Goal: Ask a question: Seek information or help from site administrators or community

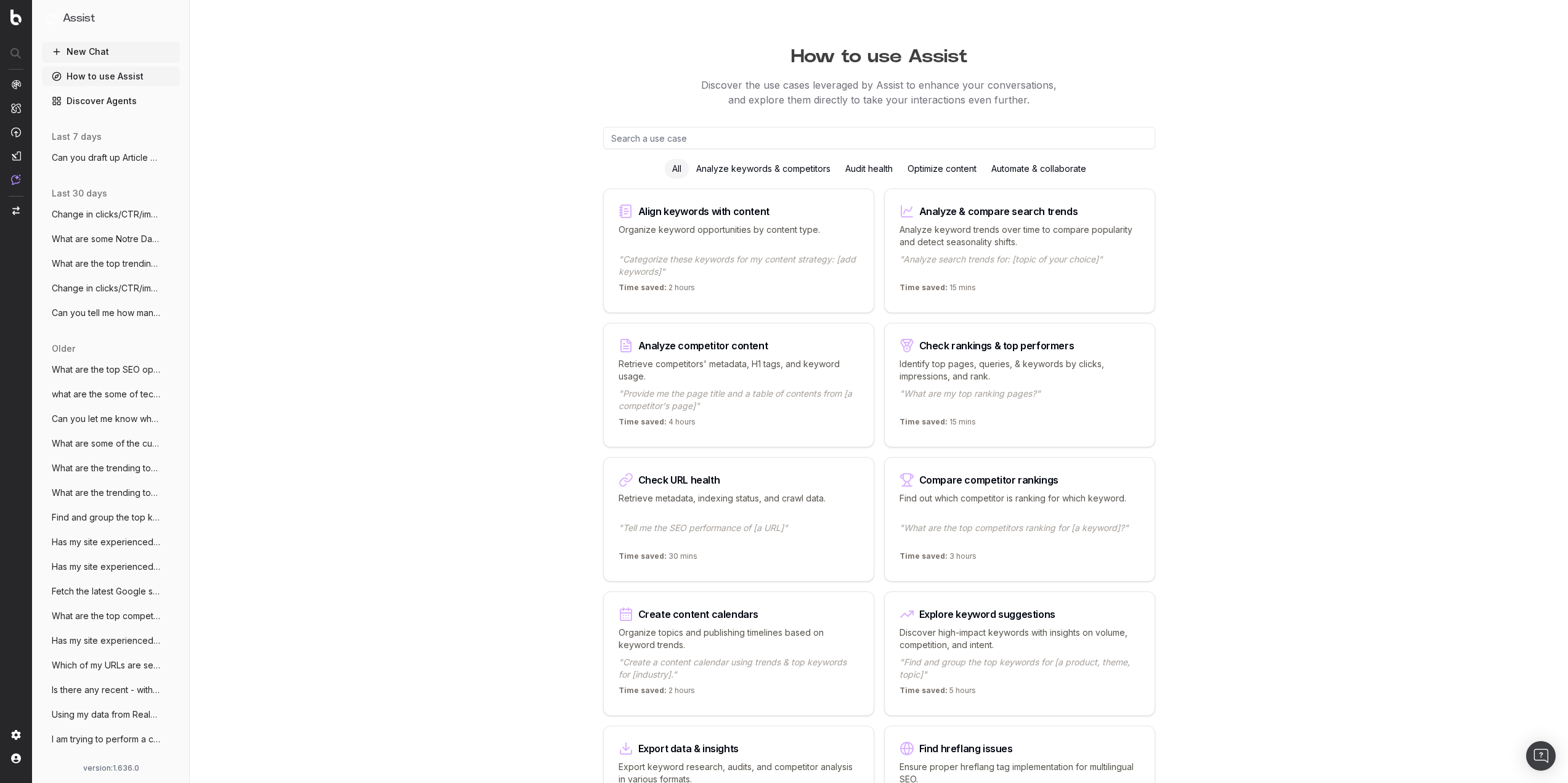
click at [659, 137] on input "text" at bounding box center [879, 138] width 552 height 22
paste input "College football season is kicking off, my site is very focused on Notre Dame F…"
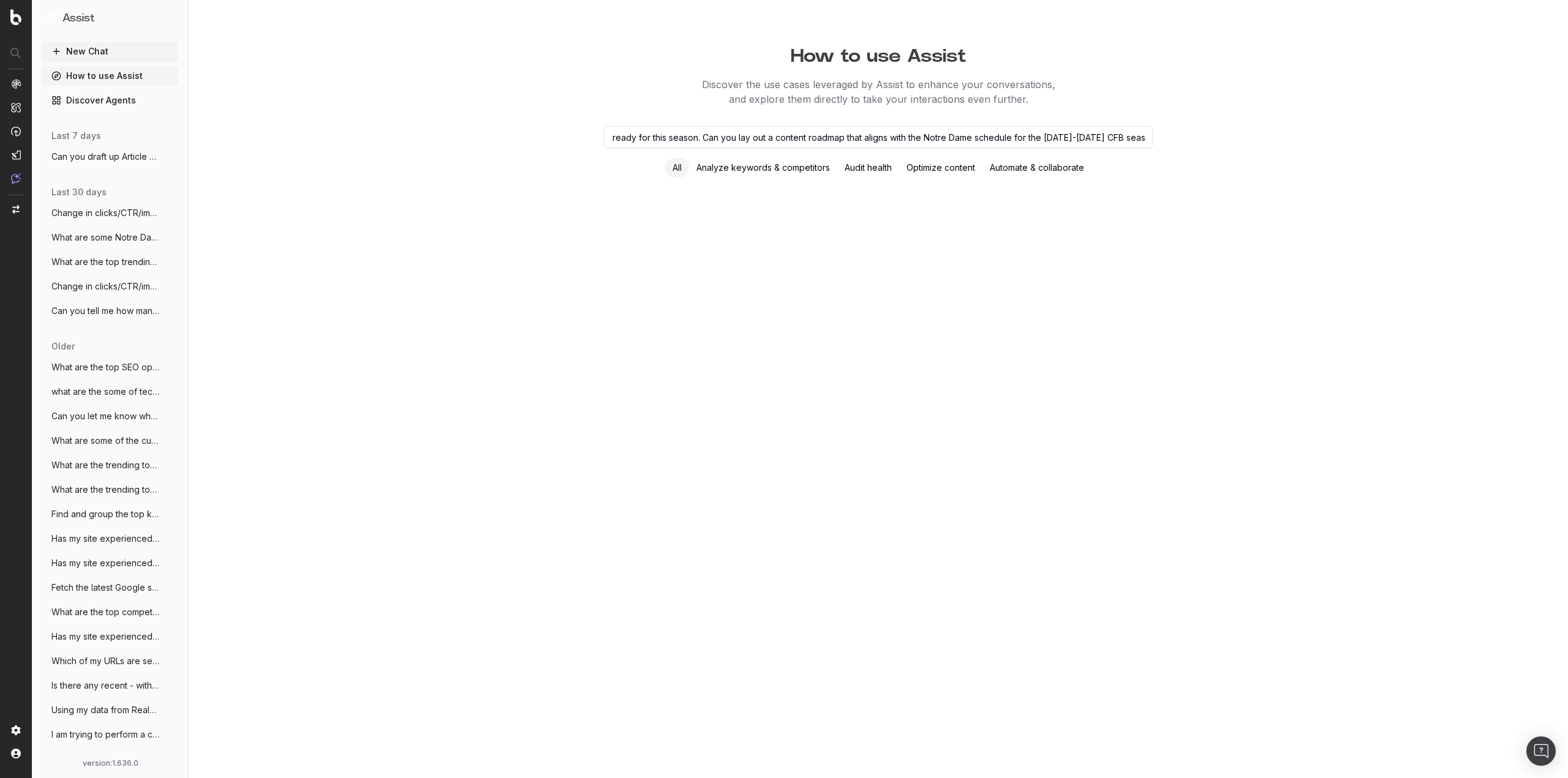
type input "College football season is kicking off, my site is very focused on Notre Dame F…"
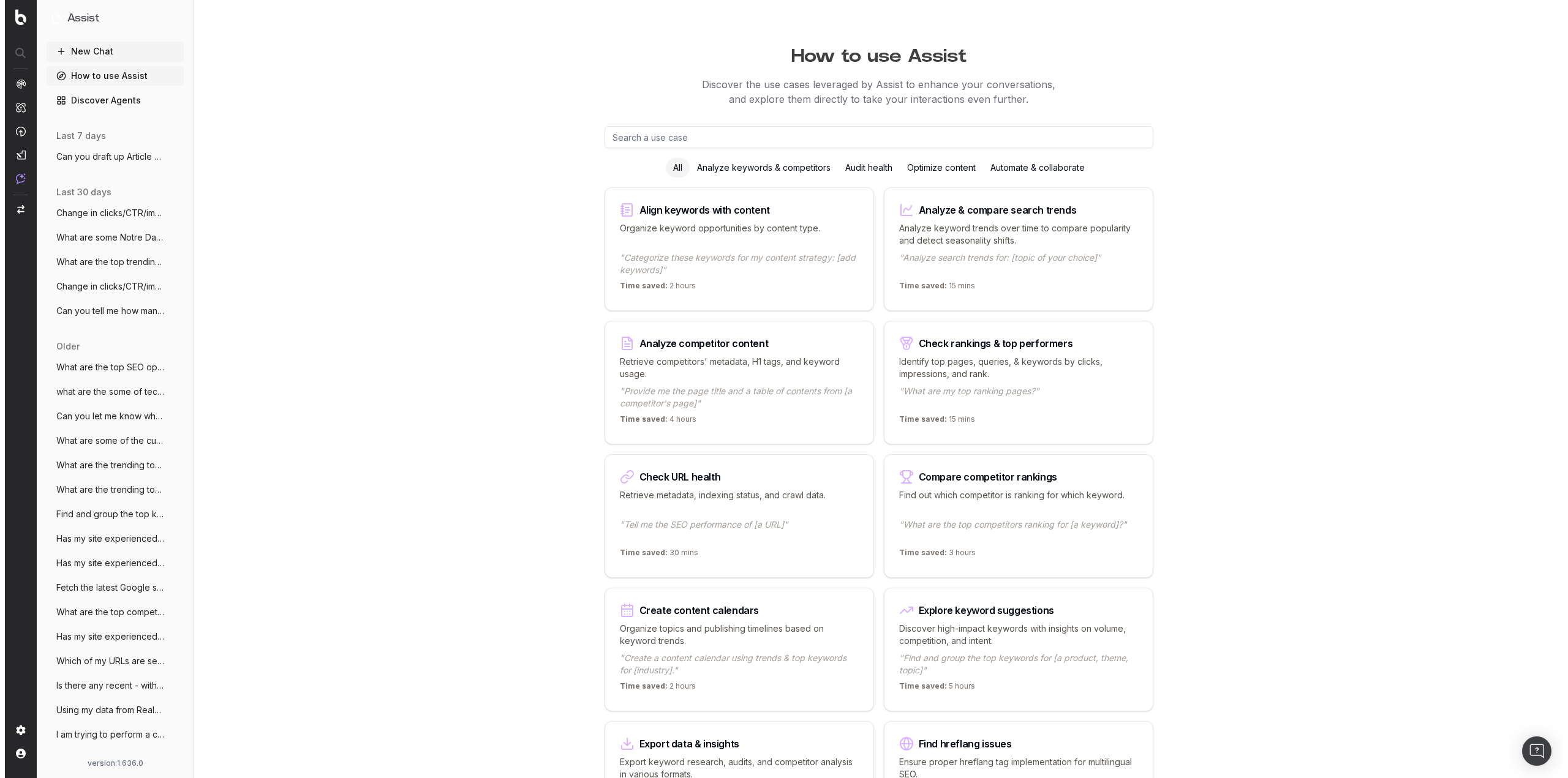
scroll to position [0, 0]
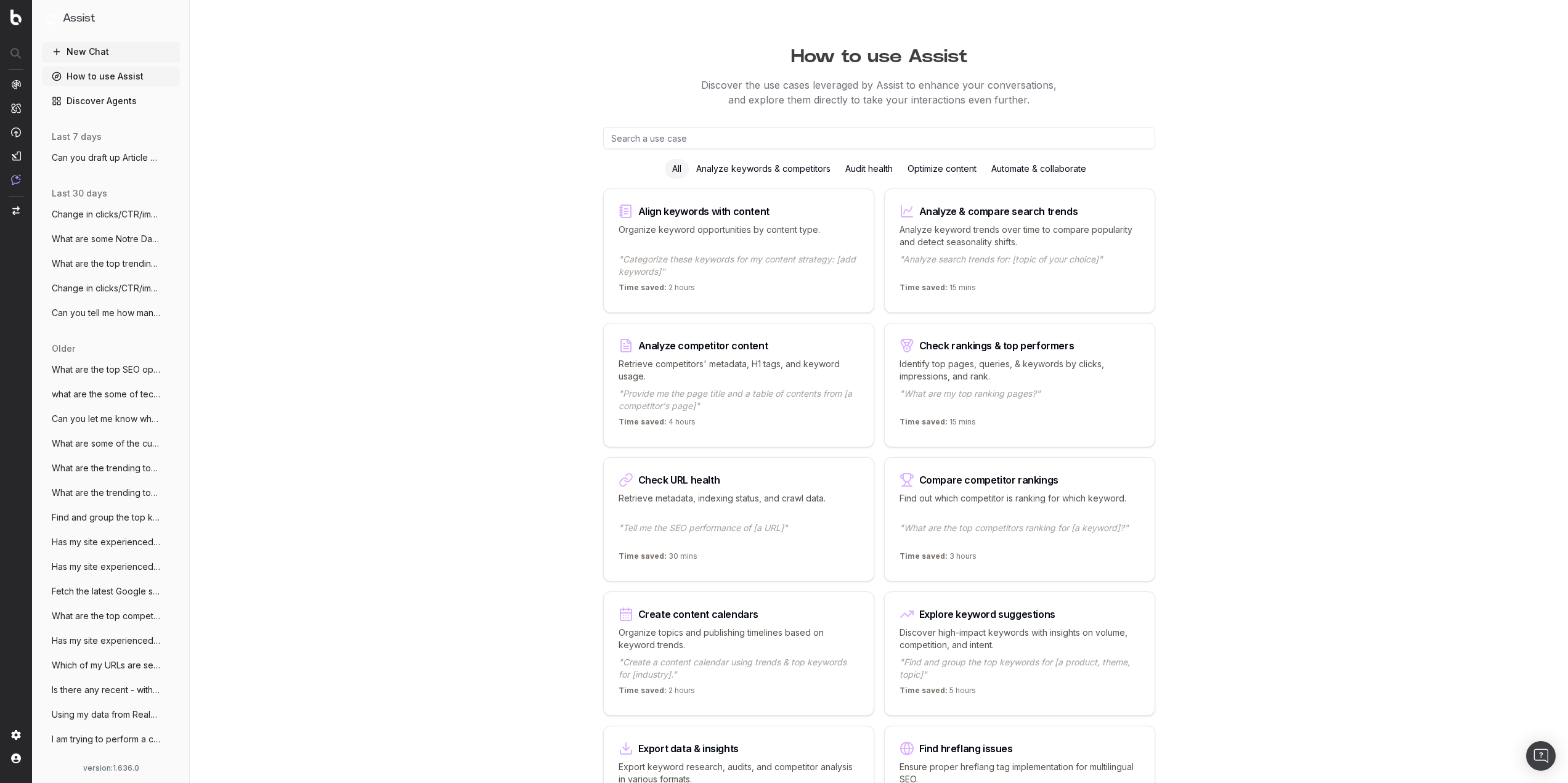
click at [79, 46] on button "New Chat" at bounding box center [111, 52] width 138 height 20
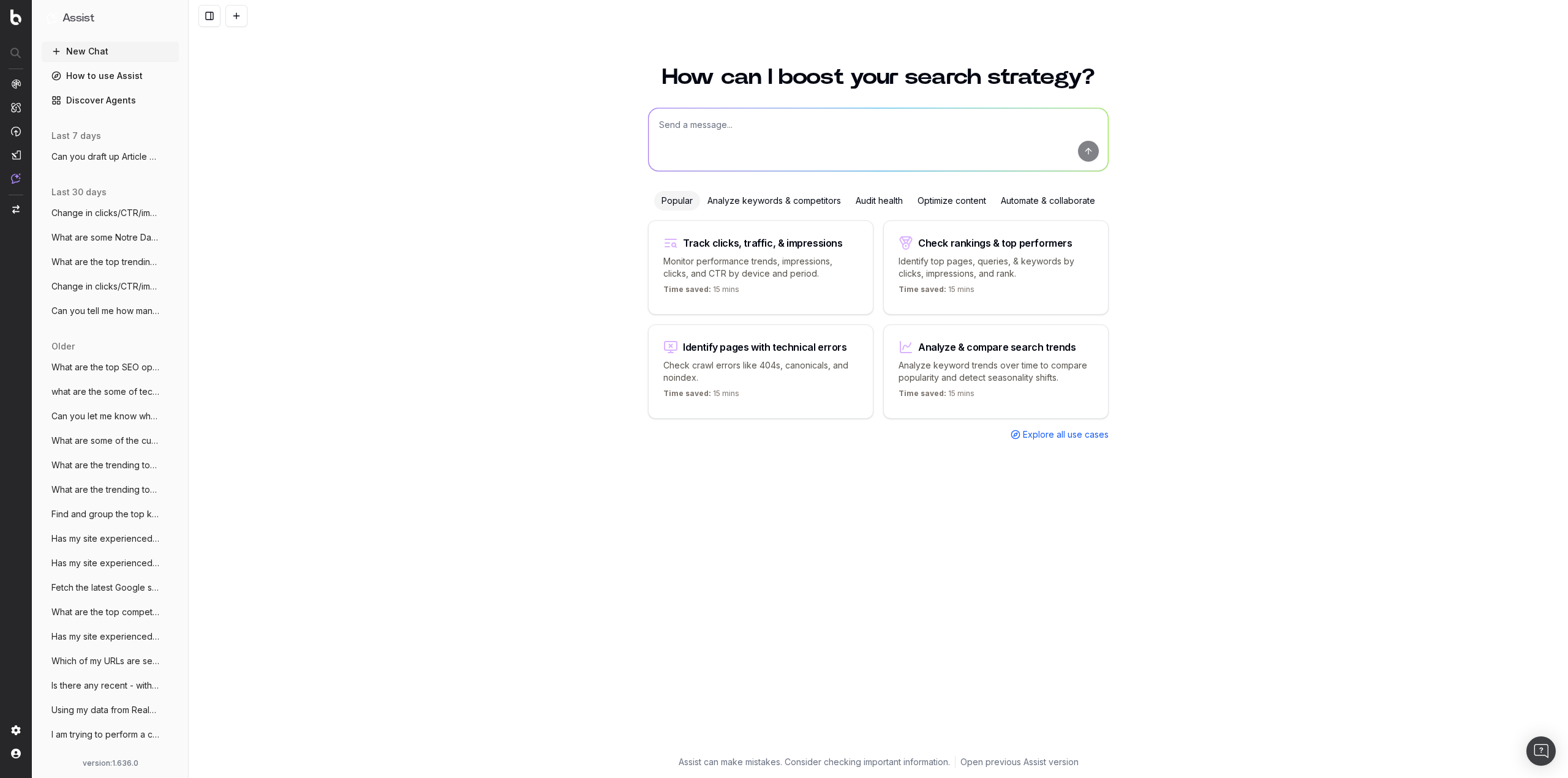
click at [706, 142] on textarea at bounding box center [879, 139] width 460 height 63
paste textarea "College football season is kicking off, my site is very focused on Notre Dame F…"
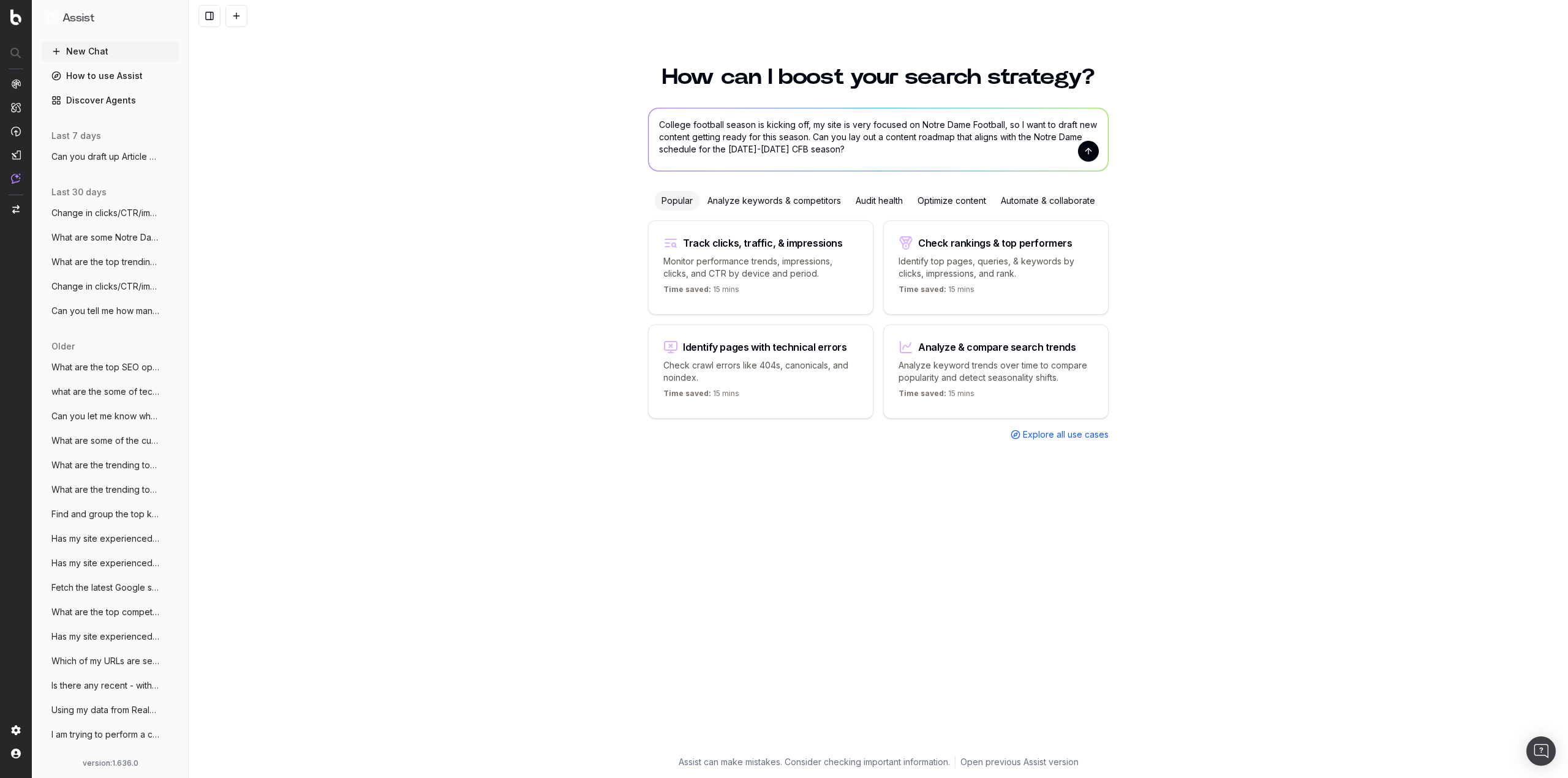
type textarea "College football season is kicking off, my site is very focused on Notre Dame F…"
click at [1088, 151] on button "submit" at bounding box center [1088, 151] width 21 height 21
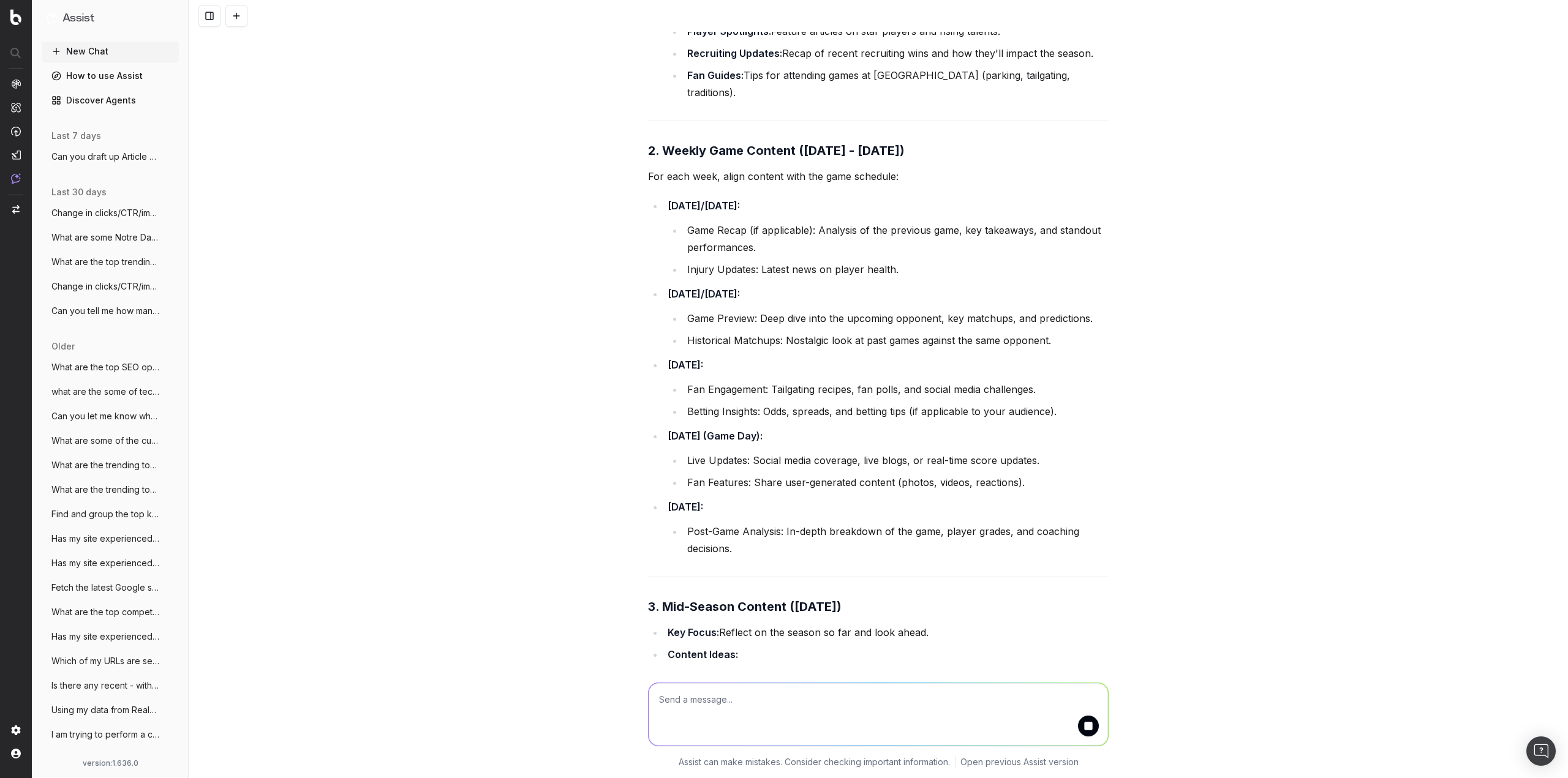
scroll to position [325, 0]
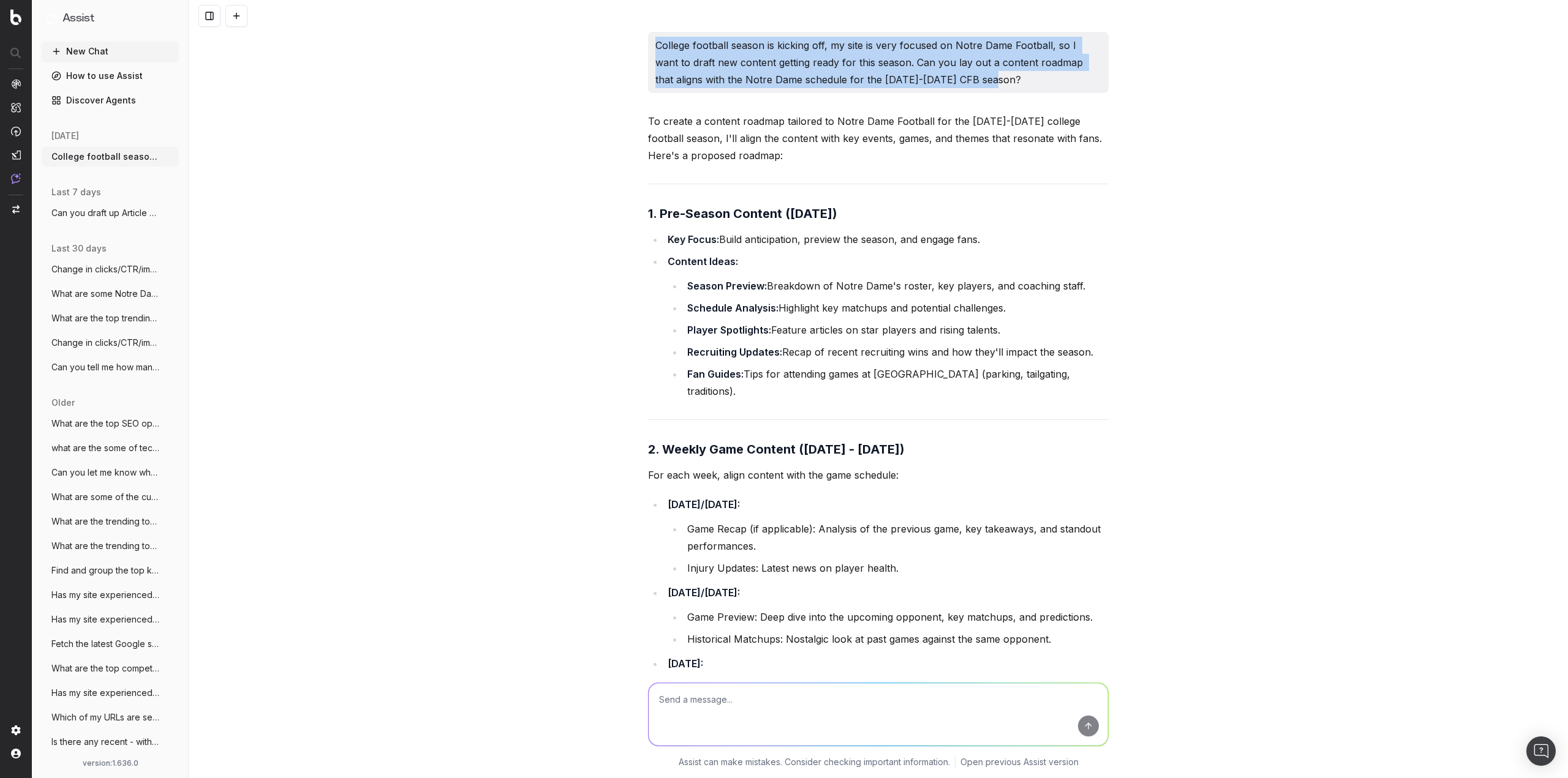
drag, startPoint x: 971, startPoint y: 82, endPoint x: 653, endPoint y: 39, distance: 320.9
click at [655, 39] on p "College football season is kicking off, my site is very focused on Notre Dame F…" at bounding box center [878, 63] width 446 height 52
click at [74, 46] on button "New Chat" at bounding box center [110, 52] width 137 height 20
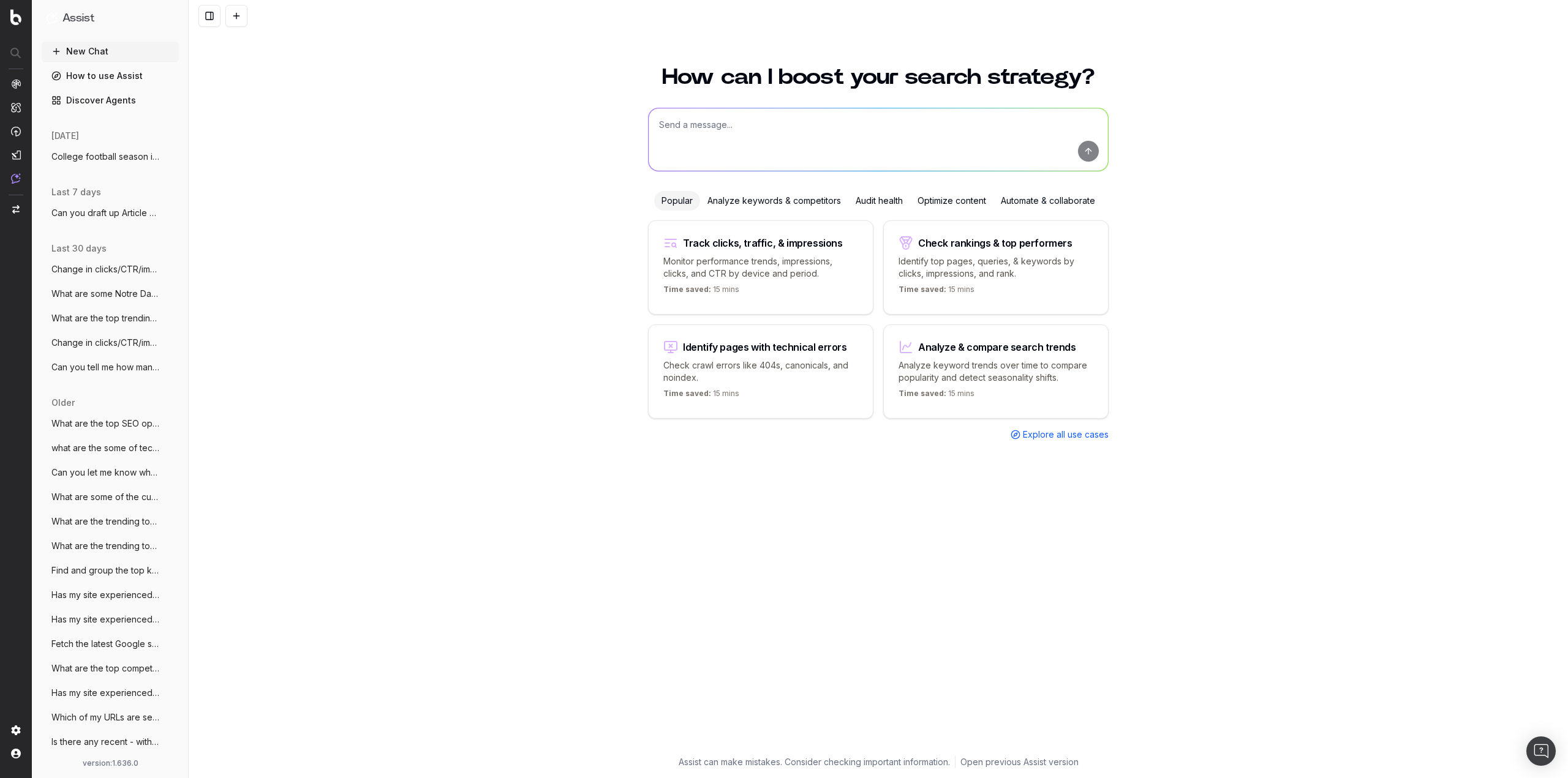
click at [753, 136] on textarea at bounding box center [879, 139] width 460 height 63
paste textarea "College football season is kicking off, my site is very focused on Notre Dame F…"
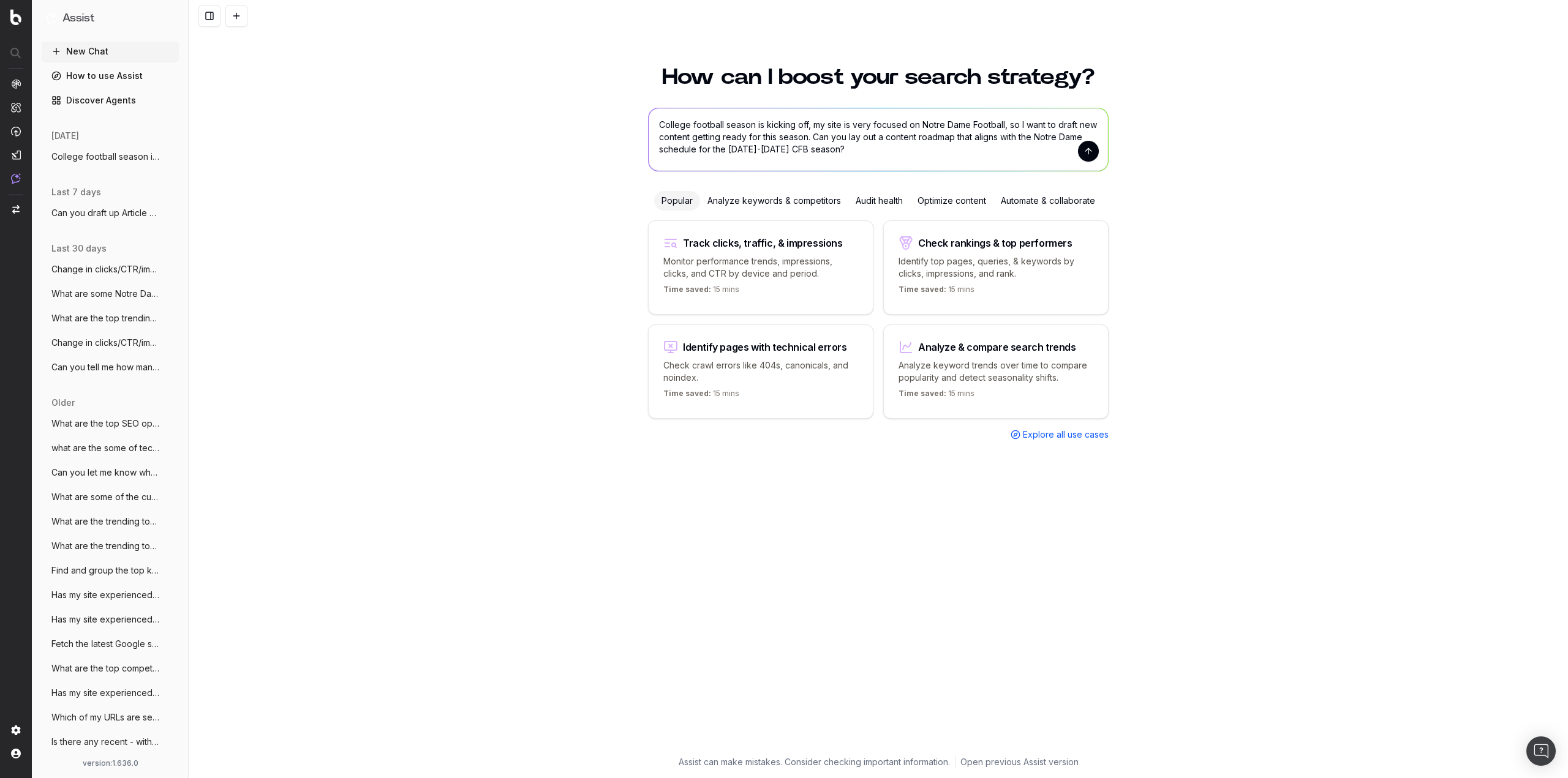
drag, startPoint x: 813, startPoint y: 137, endPoint x: 866, endPoint y: 155, distance: 56.0
click at [865, 157] on textarea "College football season is kicking off, my site is very focused on Notre Dame F…" at bounding box center [879, 139] width 460 height 63
type textarea "College football season is kicking off, my site is very focused on Notre Dame F…"
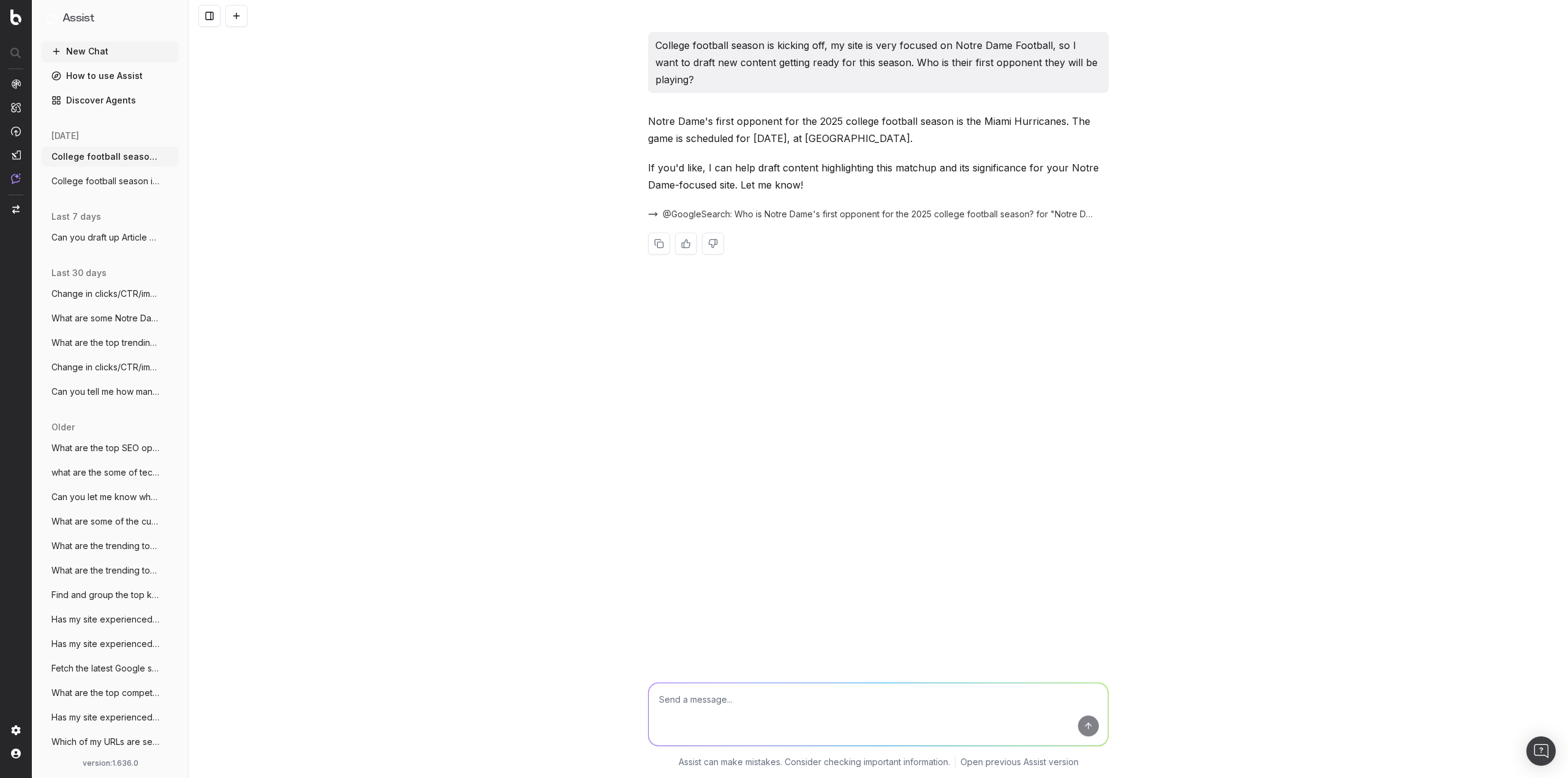
click at [468, 333] on div "College football season is kicking off, my site is very focused on Notre Dame F…" at bounding box center [878, 389] width 1379 height 778
click at [954, 714] on textarea at bounding box center [879, 714] width 460 height 63
type textarea "Can you find and group top queries around "Notre Dame vs. Miami Hurricanes" and…"
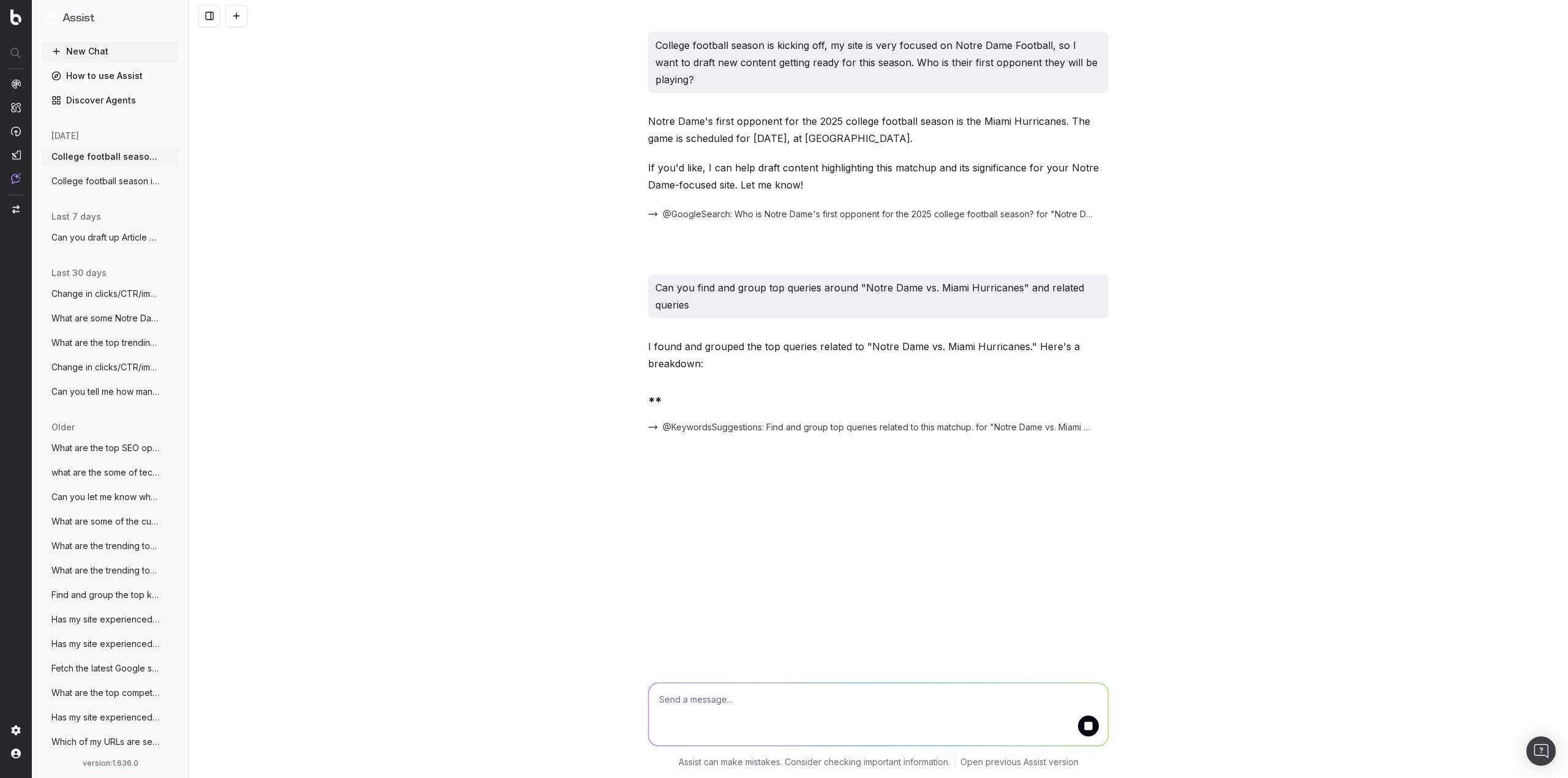
click at [1207, 519] on div "College football season is kicking off, my site is very focused on Notre Dame F…" at bounding box center [878, 389] width 1379 height 778
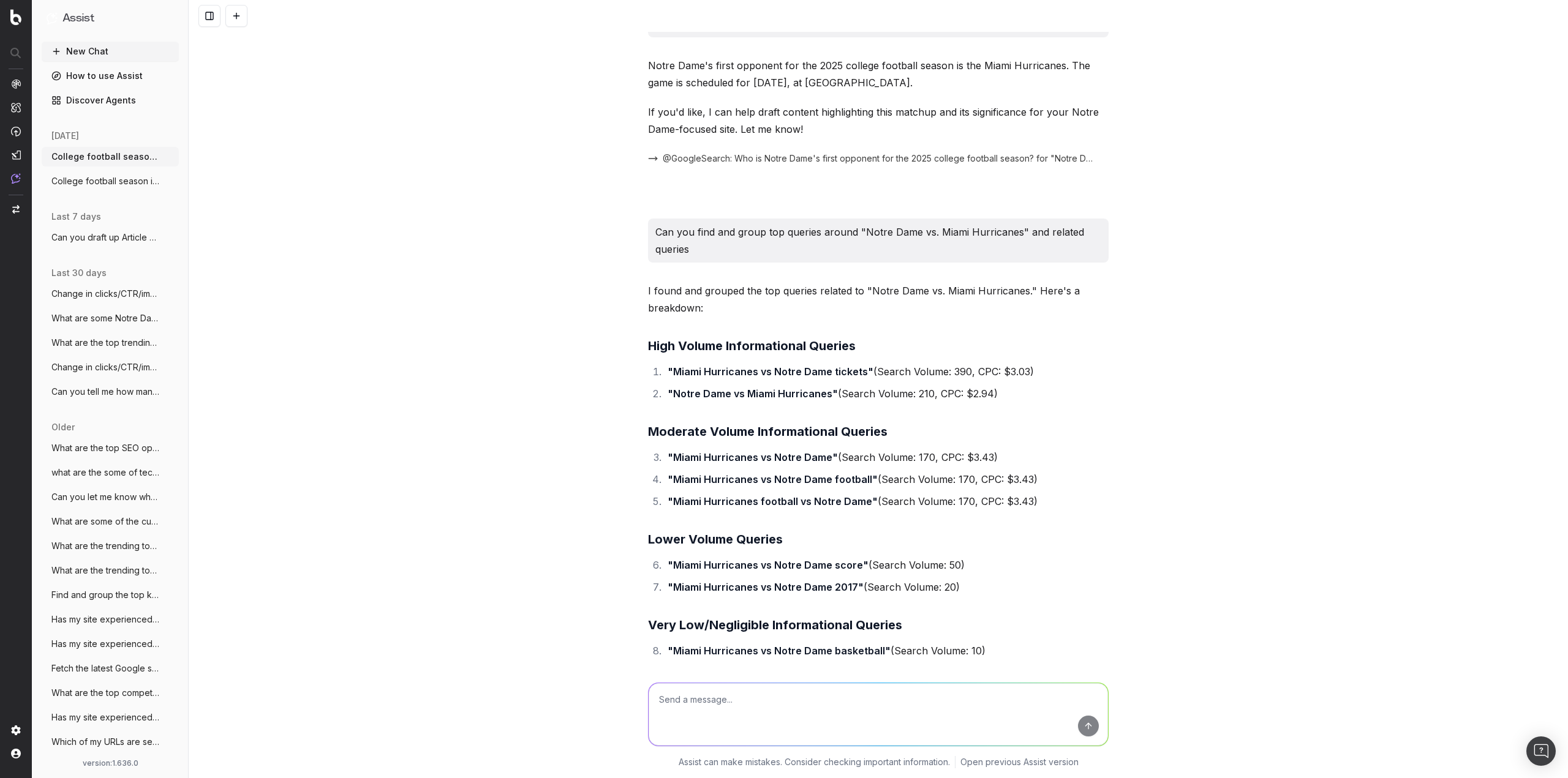
scroll to position [37, 0]
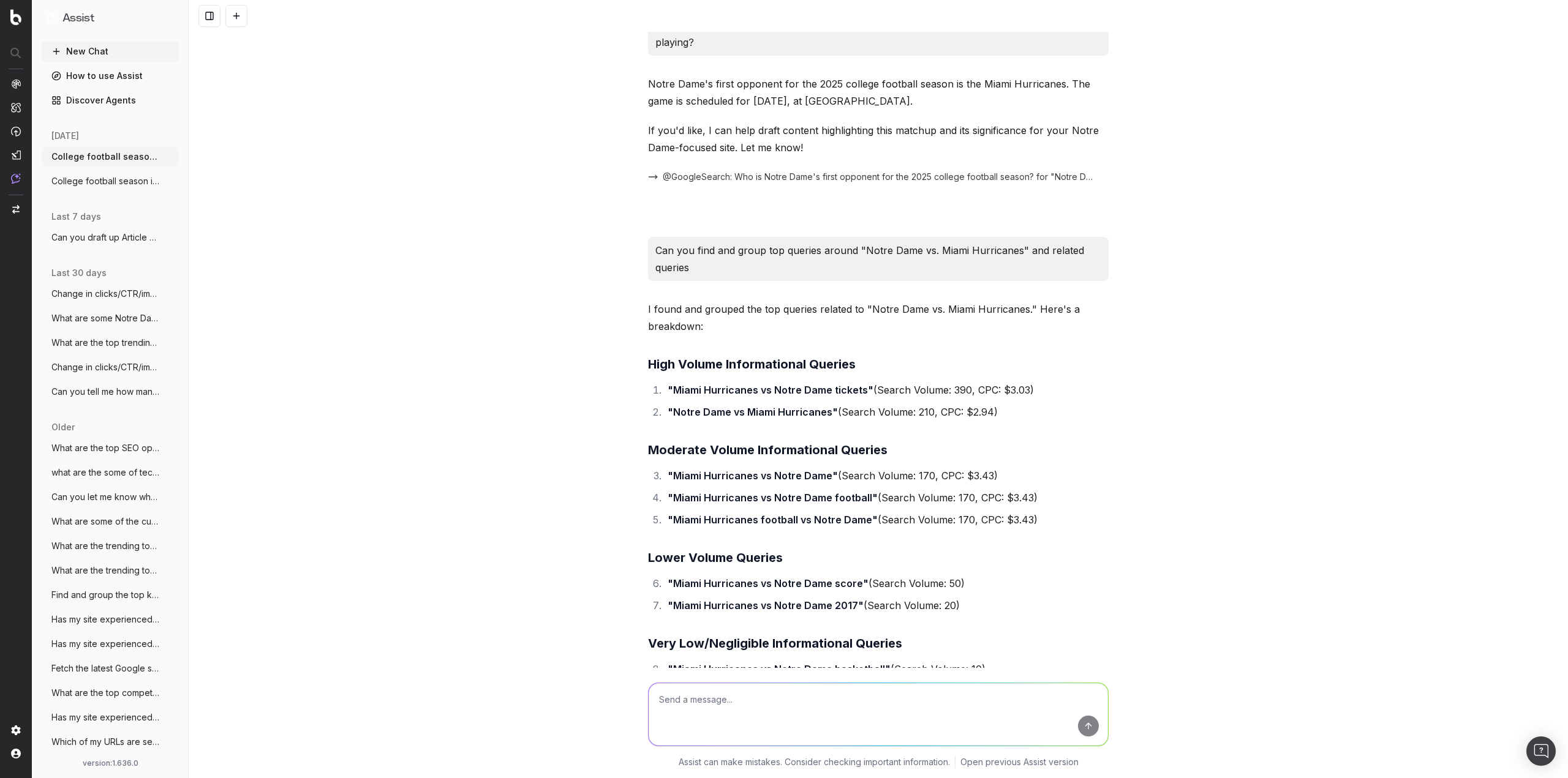
click at [165, 185] on icon "button" at bounding box center [170, 181] width 10 height 10
click at [235, 183] on icon at bounding box center [237, 182] width 6 height 7
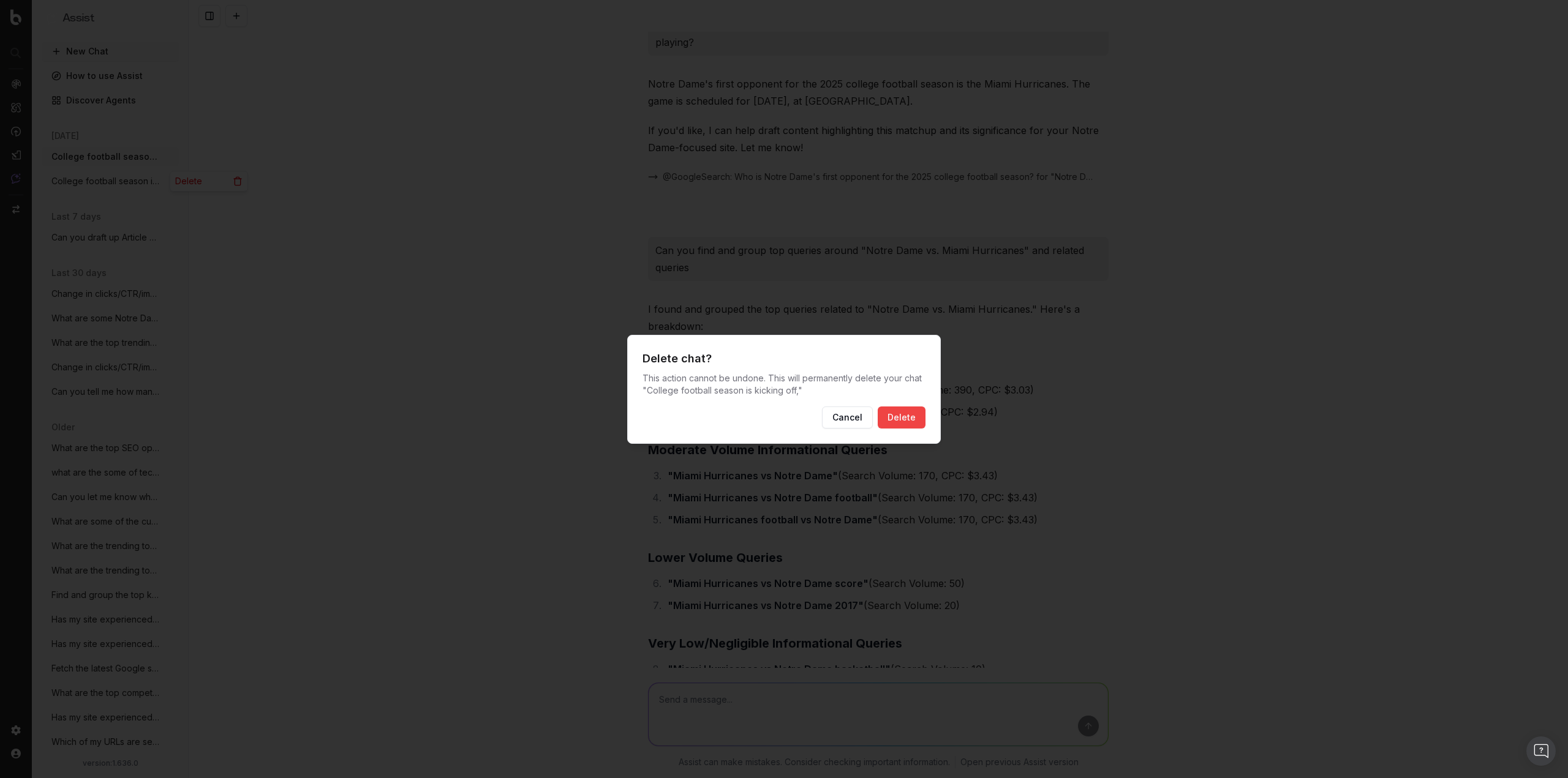
click at [912, 413] on button "Delete" at bounding box center [901, 418] width 48 height 22
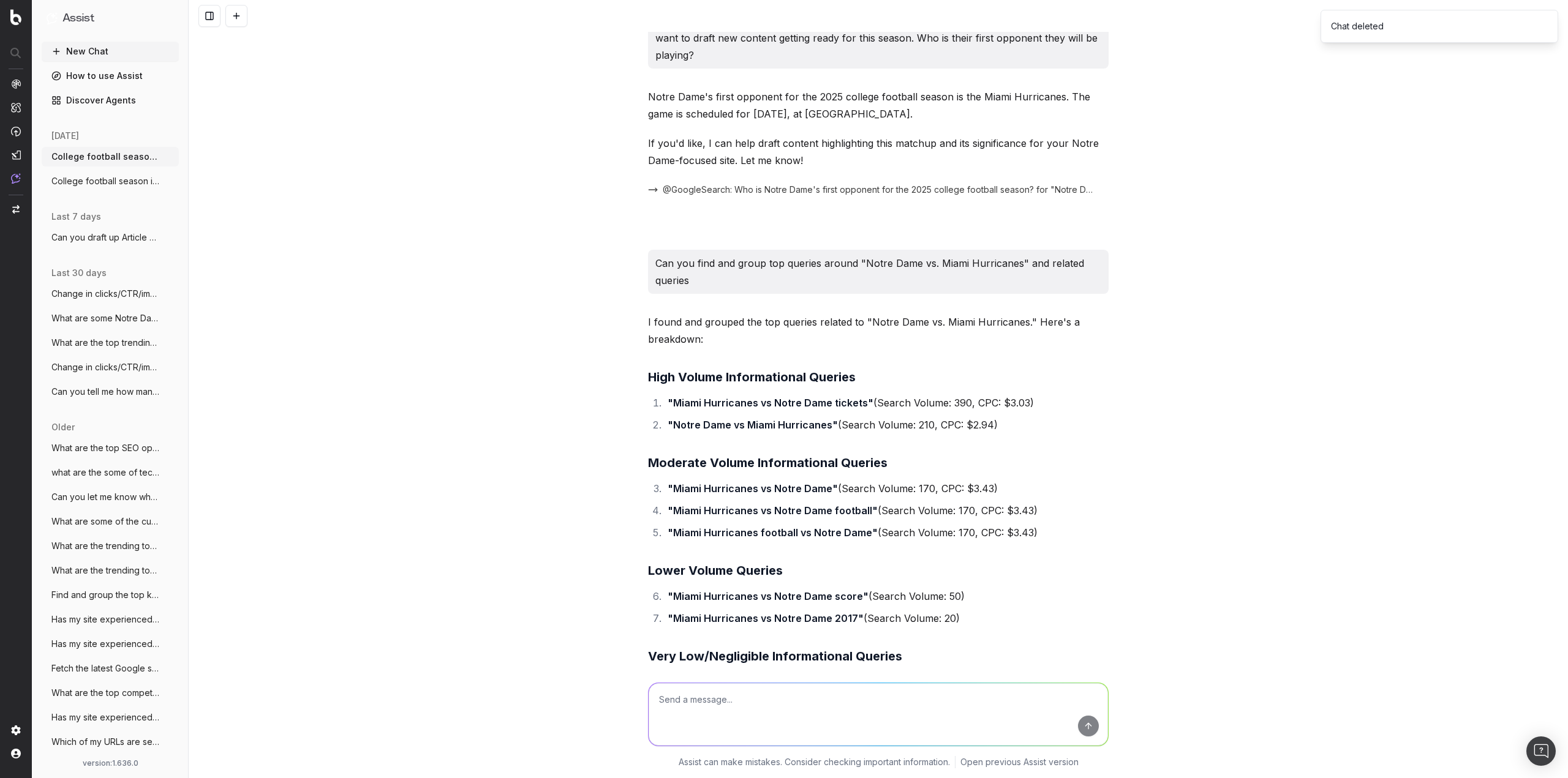
scroll to position [0, 0]
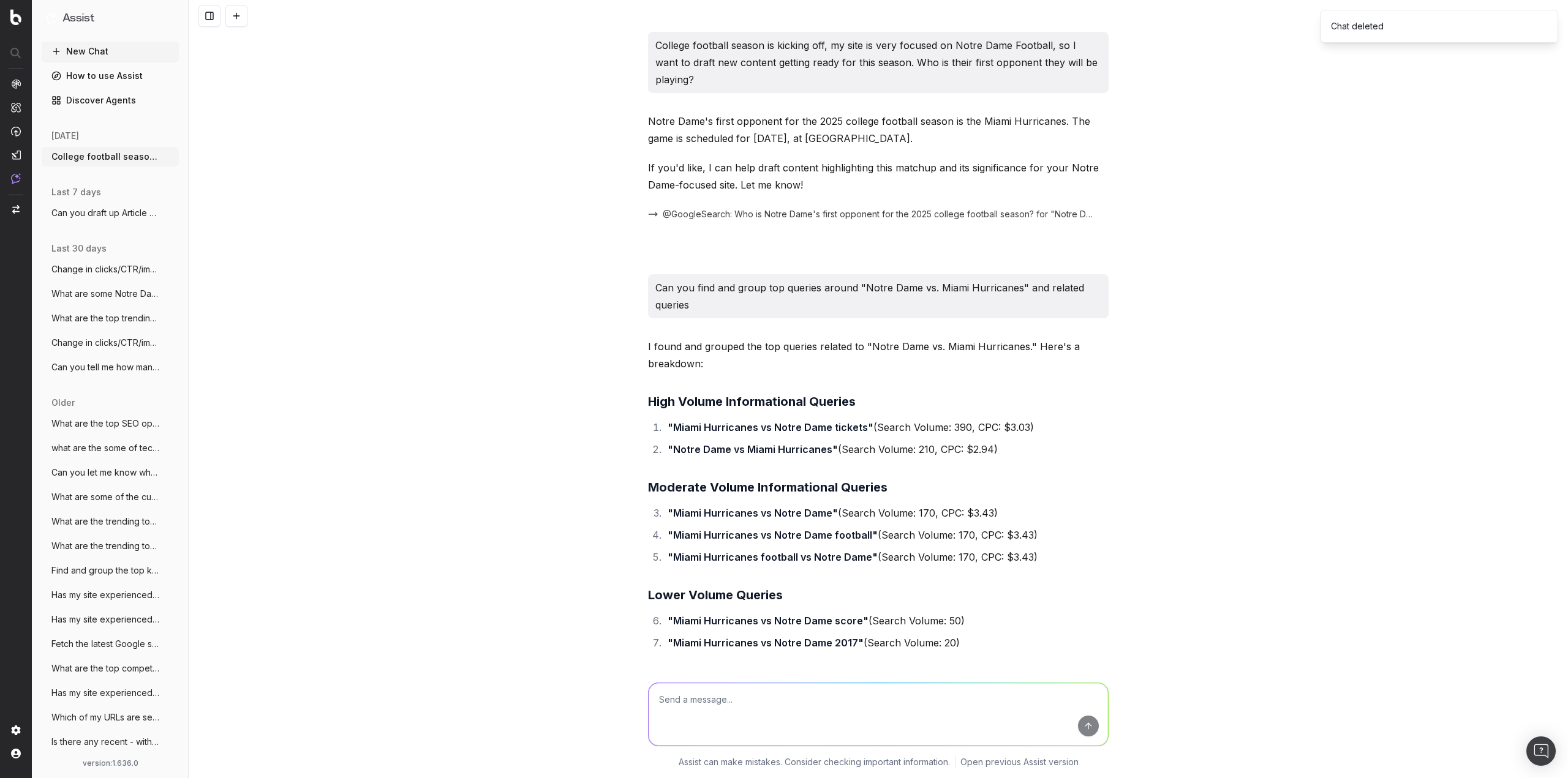
drag, startPoint x: 694, startPoint y: 81, endPoint x: 637, endPoint y: 52, distance: 64.0
click at [637, 52] on div "College football season is kicking off, my site is very focused on Notre Dame F…" at bounding box center [878, 389] width 1379 height 778
copy p "College football season is kicking off, my site is very focused on Notre Dame F…"
click at [170, 157] on circle "button" at bounding box center [170, 156] width 1 height 1
click at [238, 155] on icon at bounding box center [238, 157] width 10 height 10
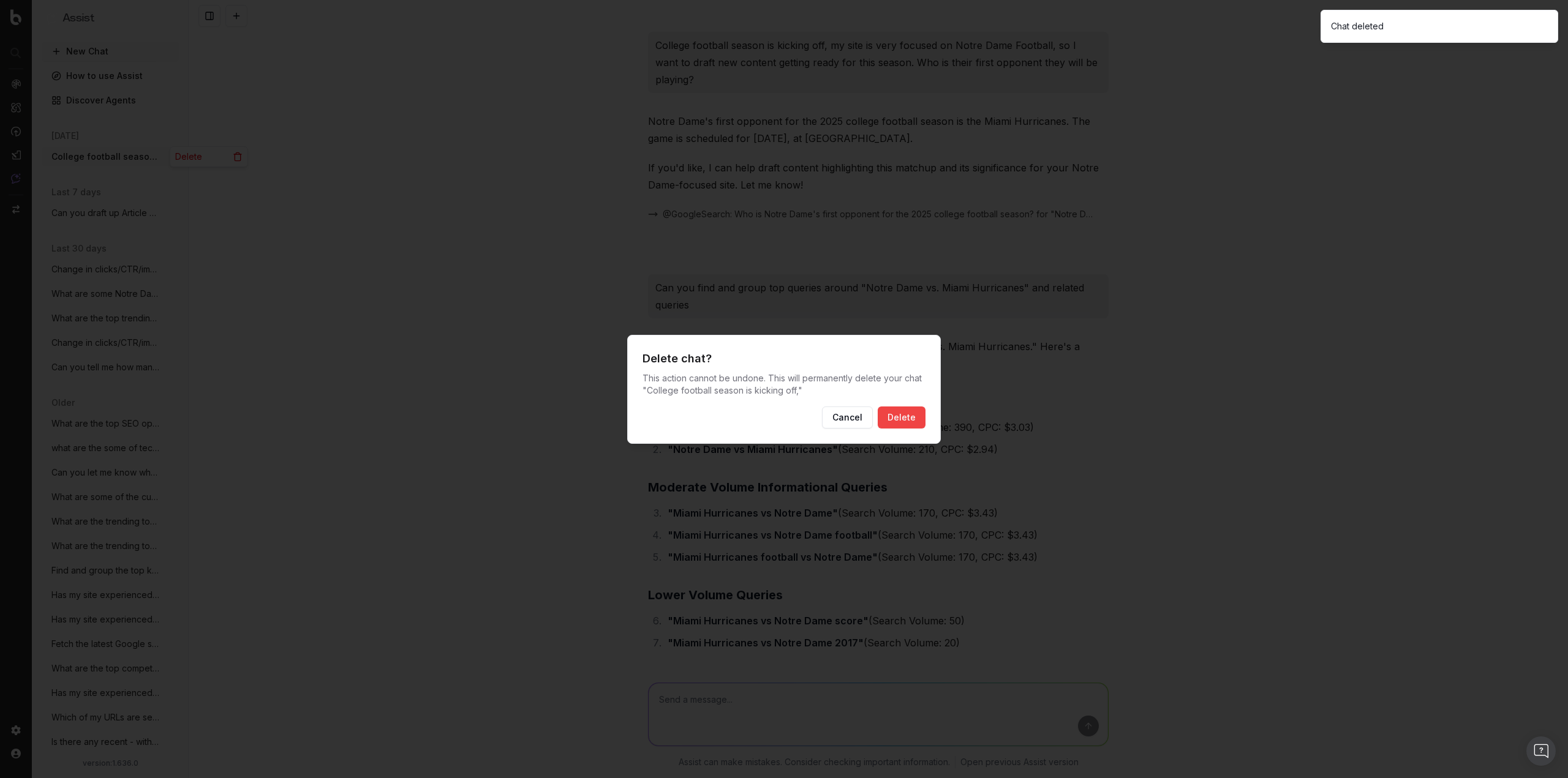
click at [886, 413] on button "Delete" at bounding box center [901, 418] width 48 height 22
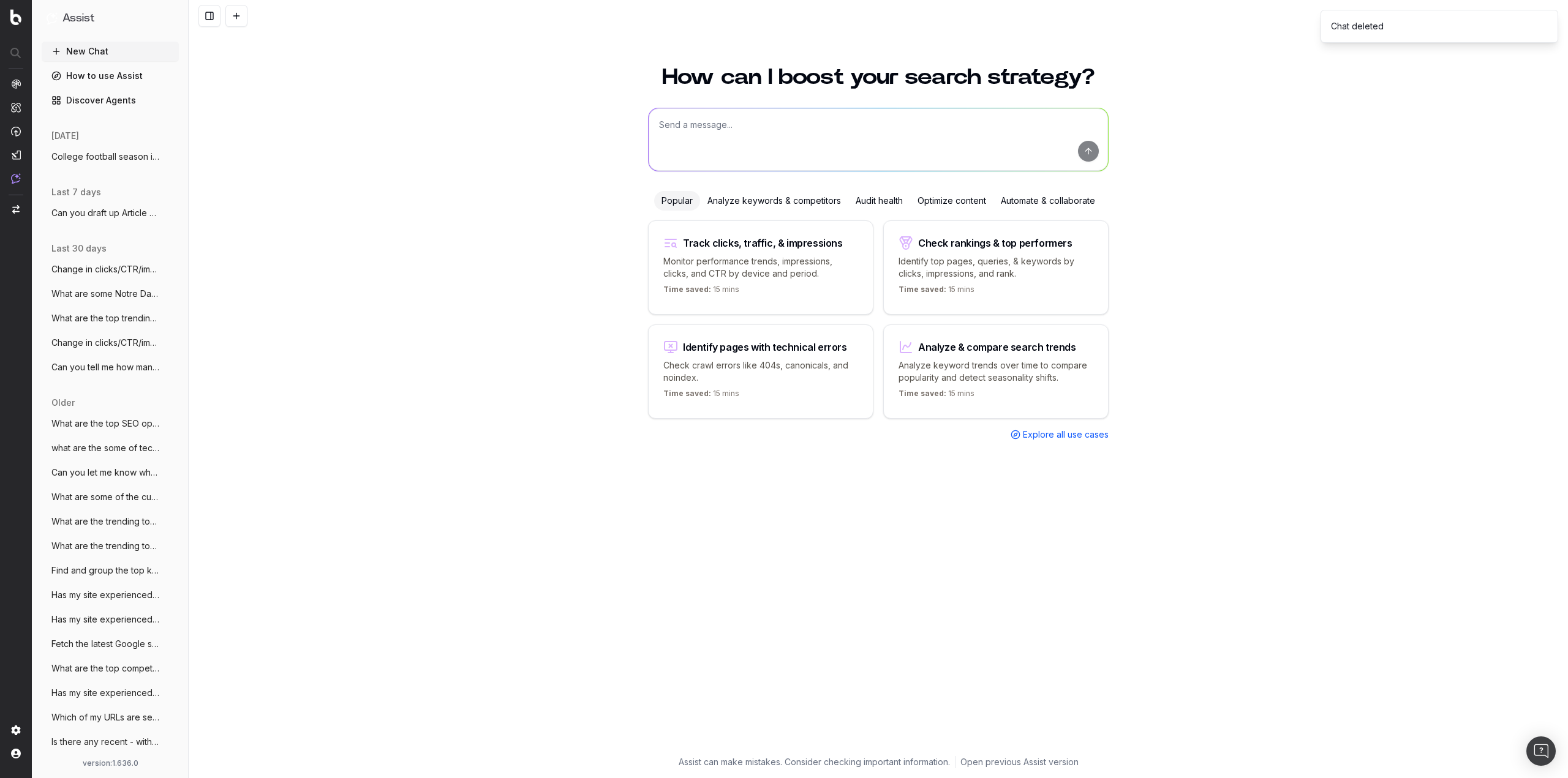
click at [237, 15] on button at bounding box center [237, 16] width 22 height 22
click at [777, 119] on textarea at bounding box center [879, 139] width 460 height 63
paste textarea "College football season is kicking off, my site is very focused on Notre Dame F…"
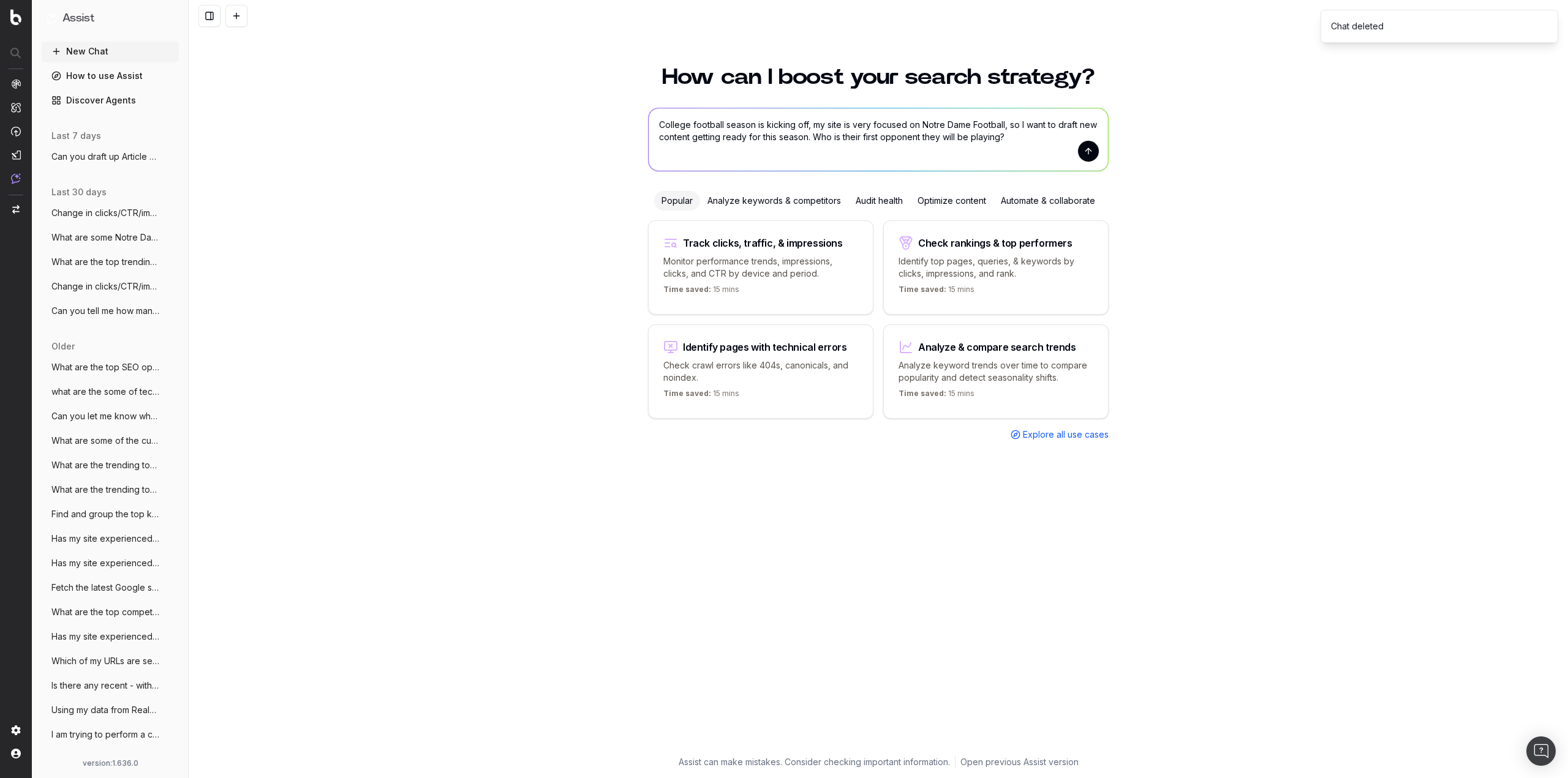
type textarea "College football season is kicking off, my site is very focused on Notre Dame F…"
click at [1086, 148] on button "submit" at bounding box center [1088, 151] width 21 height 21
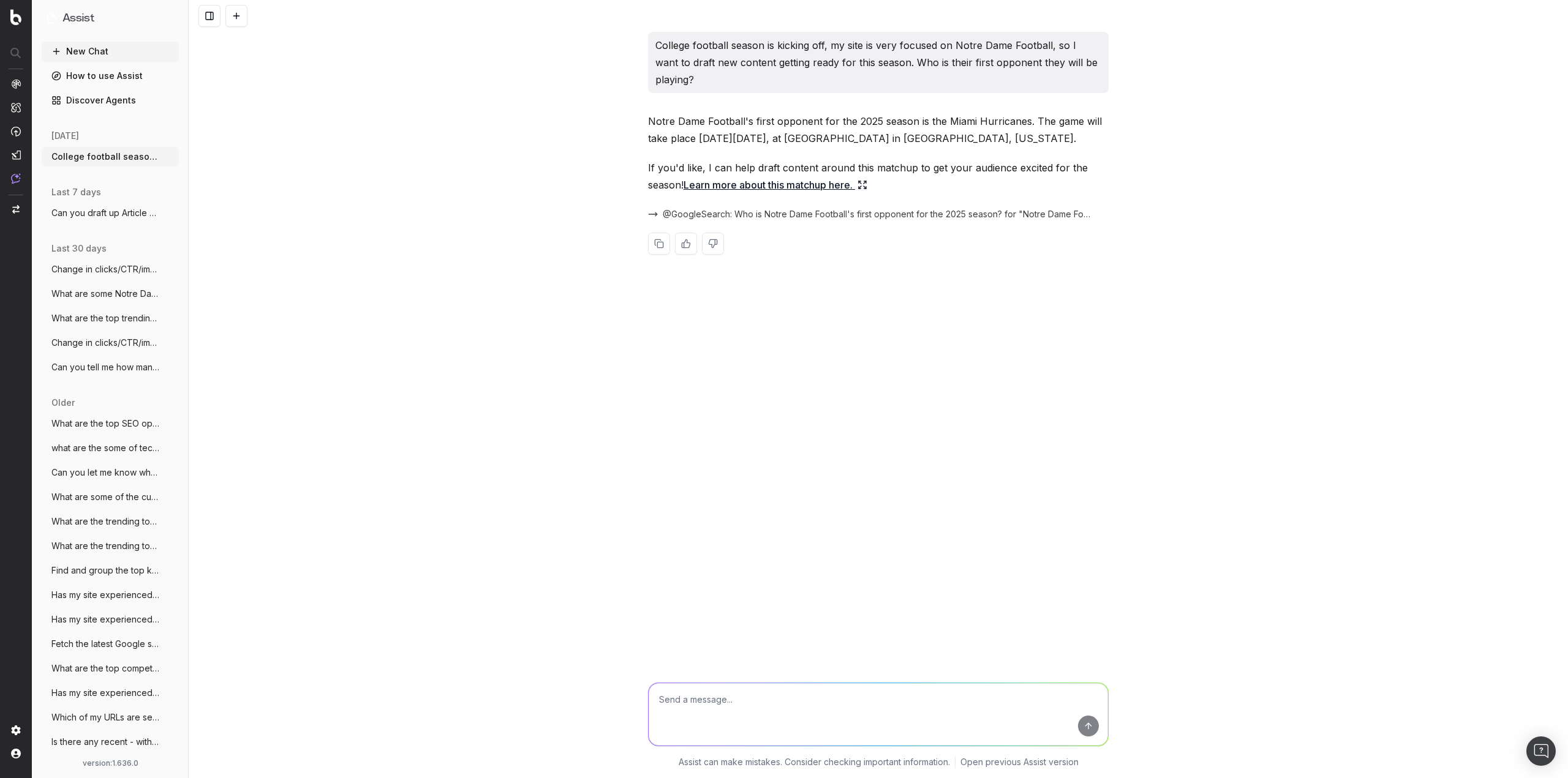
click at [465, 545] on div "College football season is kicking off, my site is very focused on Notre Dame F…" at bounding box center [878, 389] width 1379 height 778
click at [741, 182] on link "Learn more about this matchup here." at bounding box center [775, 185] width 184 height 17
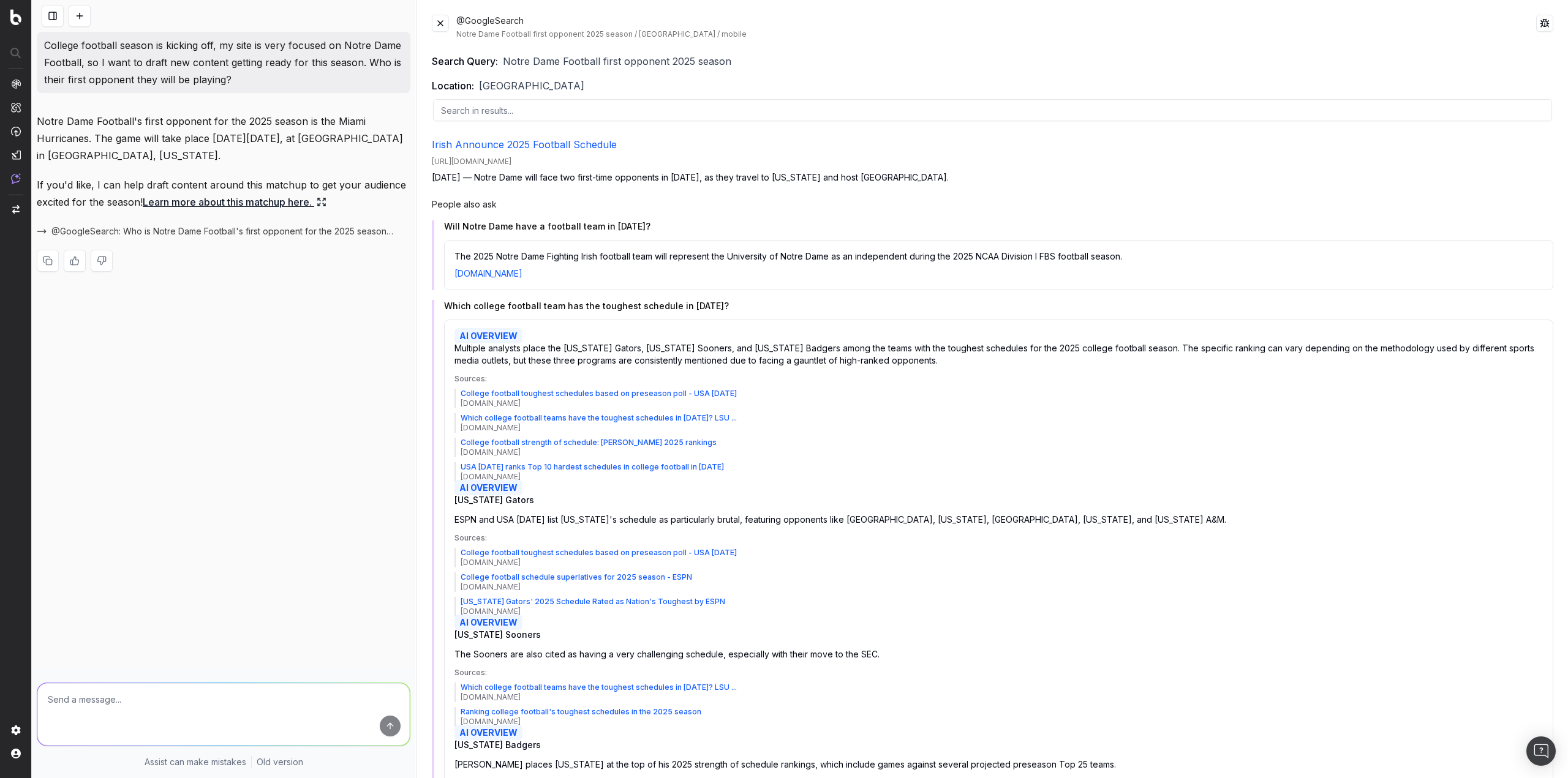
click at [442, 24] on button at bounding box center [441, 23] width 17 height 17
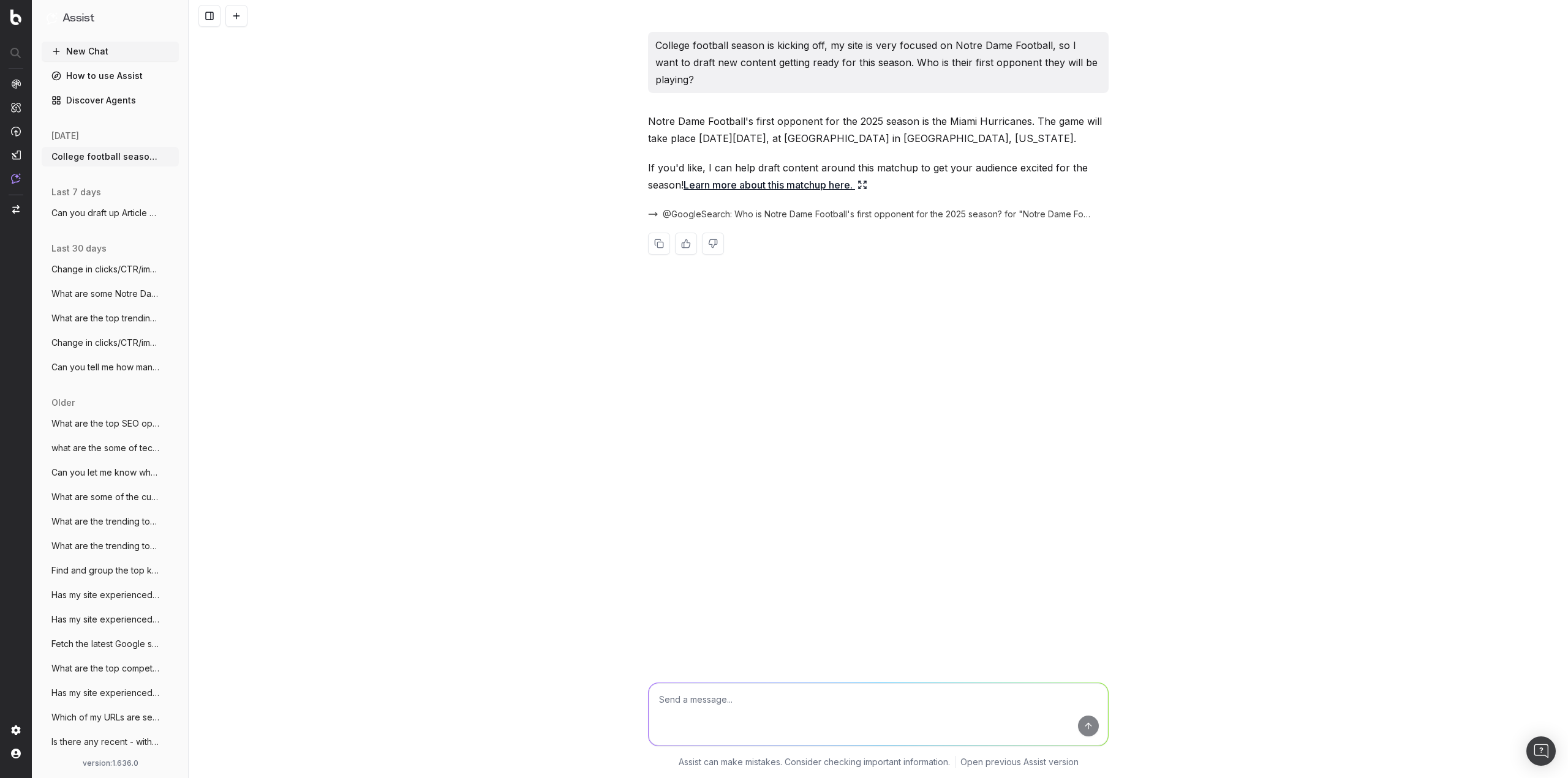
drag, startPoint x: 821, startPoint y: 699, endPoint x: 801, endPoint y: 688, distance: 22.8
click at [815, 693] on textarea at bounding box center [879, 714] width 460 height 63
click at [741, 704] on textarea at bounding box center [879, 714] width 460 height 63
click at [815, 711] on textarea at bounding box center [879, 714] width 460 height 63
click at [861, 720] on textarea "I would like to create some content for this game. Let's start with some keywor…" at bounding box center [879, 714] width 460 height 63
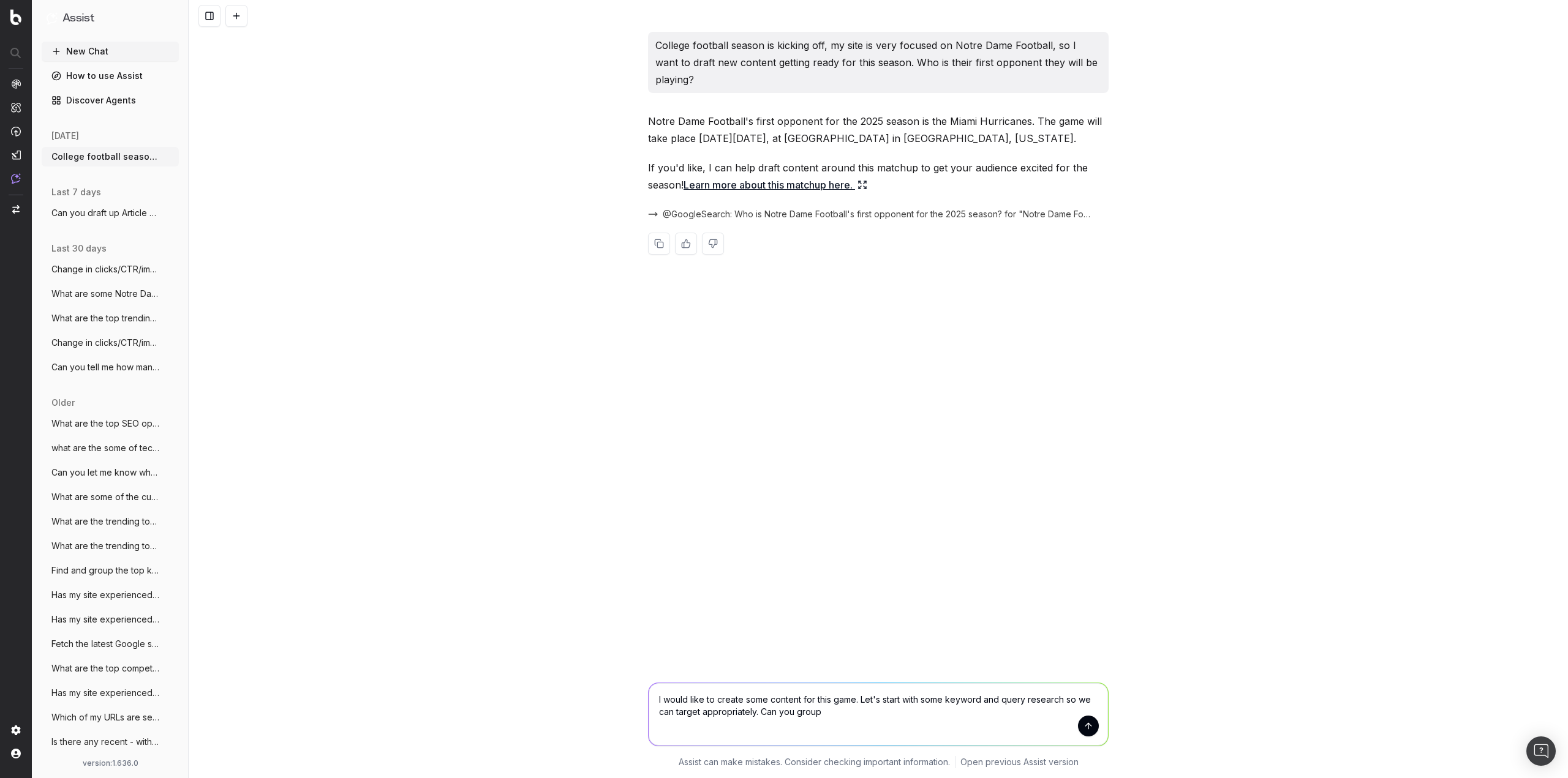
click at [863, 709] on textarea "I would like to create some content for this game. Let's start with some keywor…" at bounding box center [879, 714] width 460 height 63
click at [848, 709] on textarea "I would like to create some content for this game. Let's start with some keywor…" at bounding box center [879, 714] width 460 height 63
click at [825, 705] on textarea "I would like to create some content for this game. Let's start with some keywor…" at bounding box center [879, 714] width 460 height 63
click at [829, 710] on textarea "I would like to create some content for this game. Let's start with some keywor…" at bounding box center [879, 714] width 460 height 63
click at [834, 717] on textarea "I would like to create some content for this game. Let's start with some keywor…" at bounding box center [879, 714] width 460 height 63
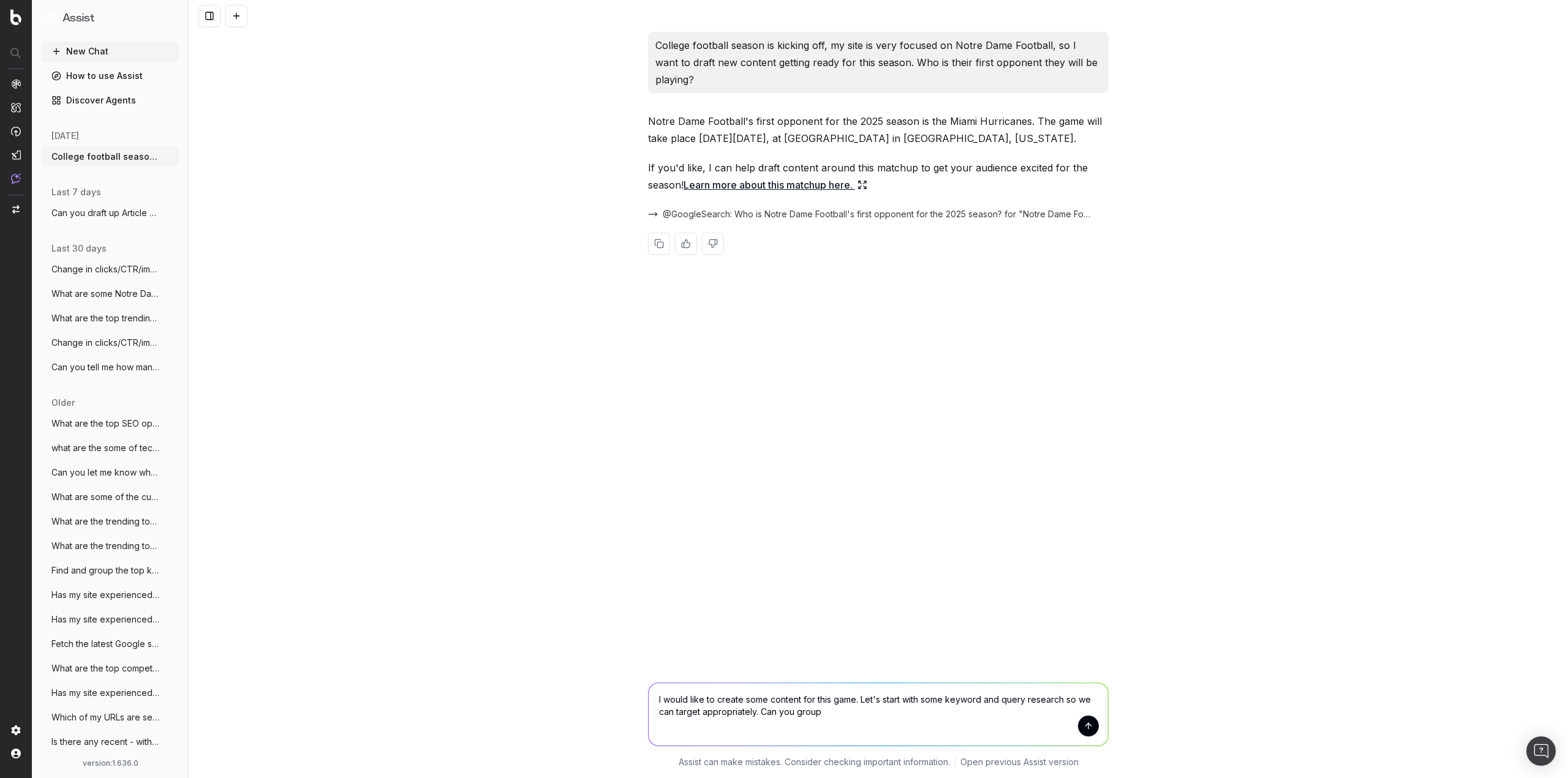
click at [836, 720] on textarea "I would like to create some content for this game. Let's start with some keywor…" at bounding box center [879, 714] width 460 height 63
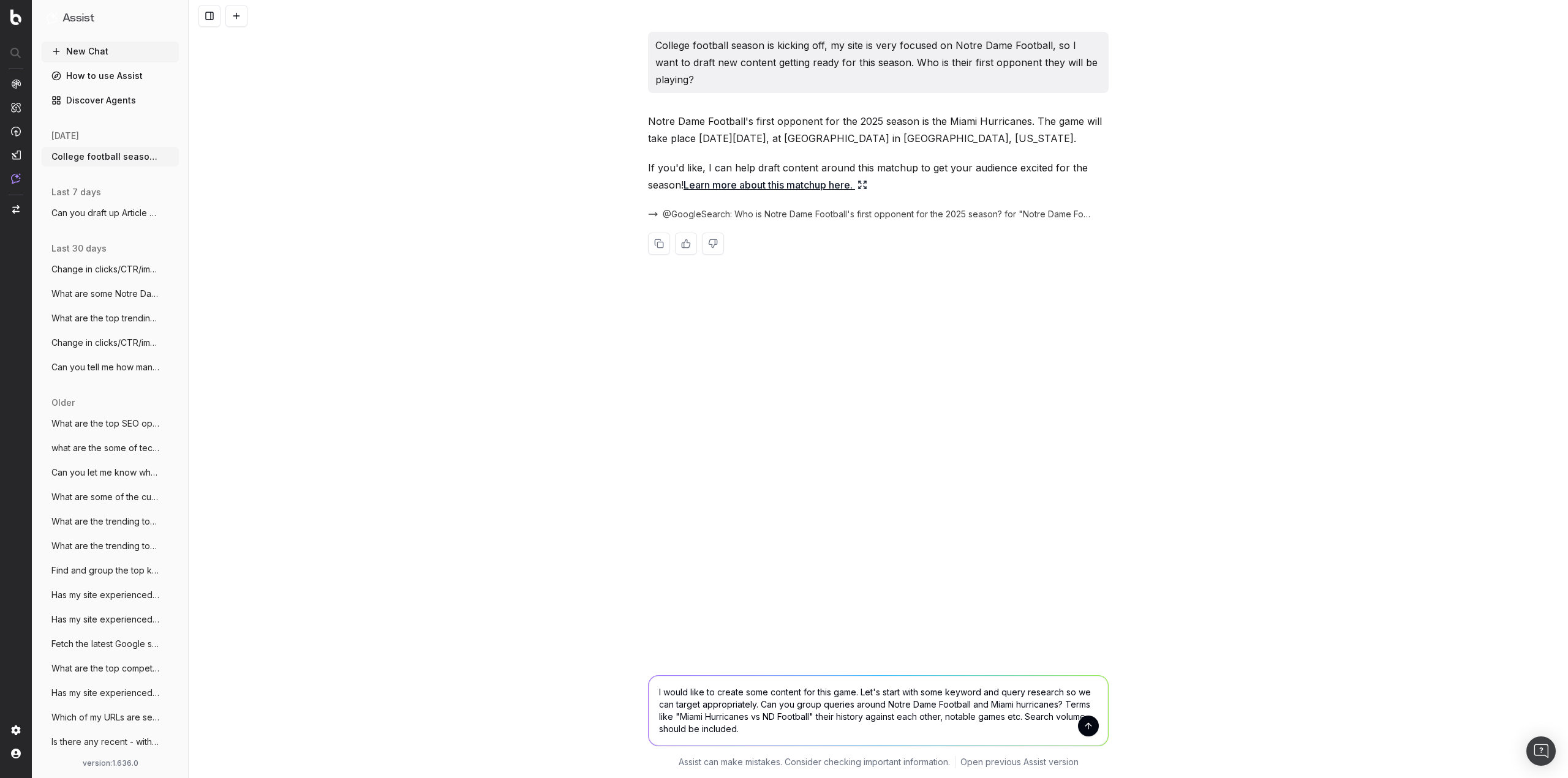
type textarea "I would like to create some content for this game. Let's start with some keywor…"
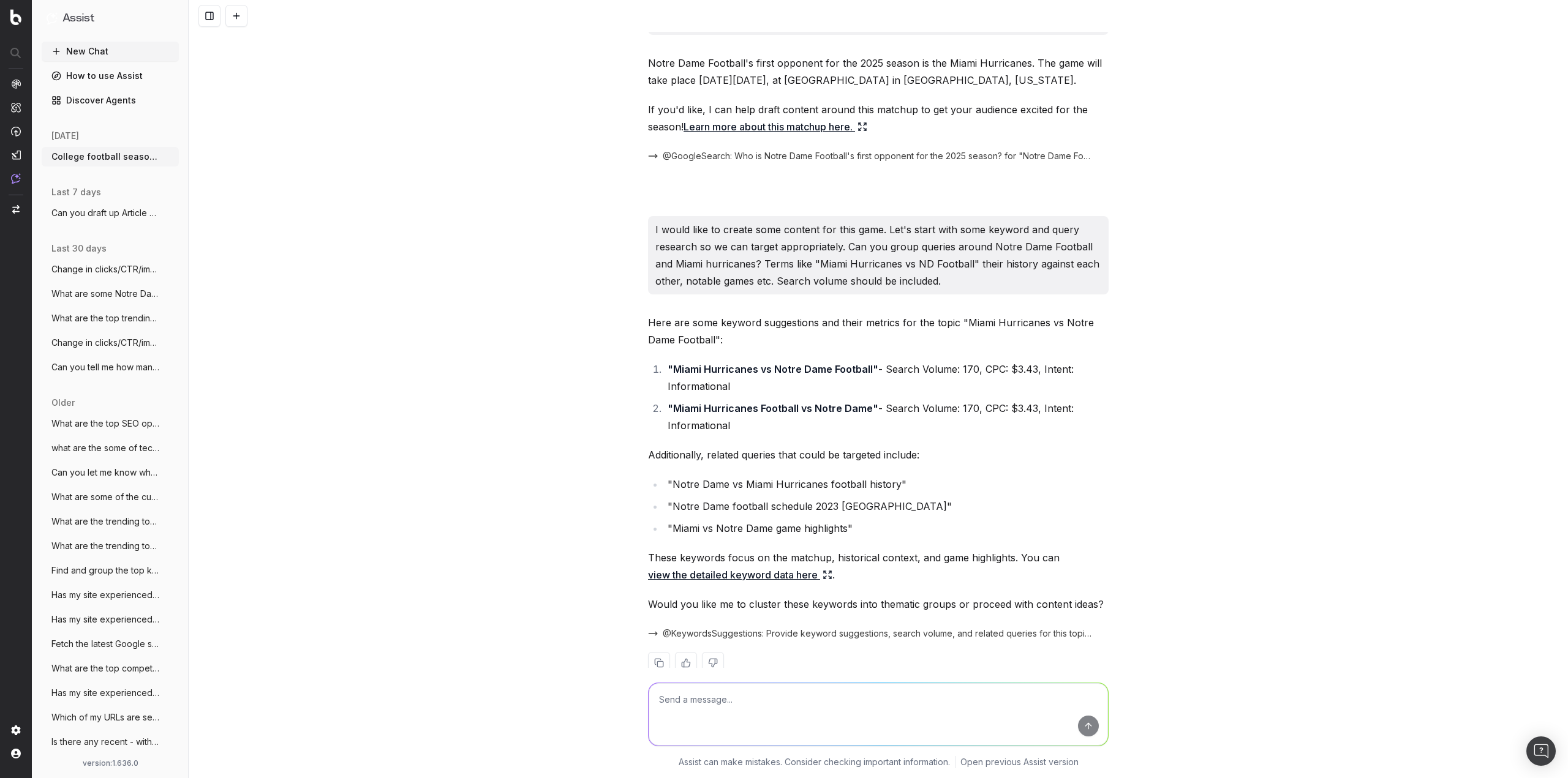
scroll to position [84, 0]
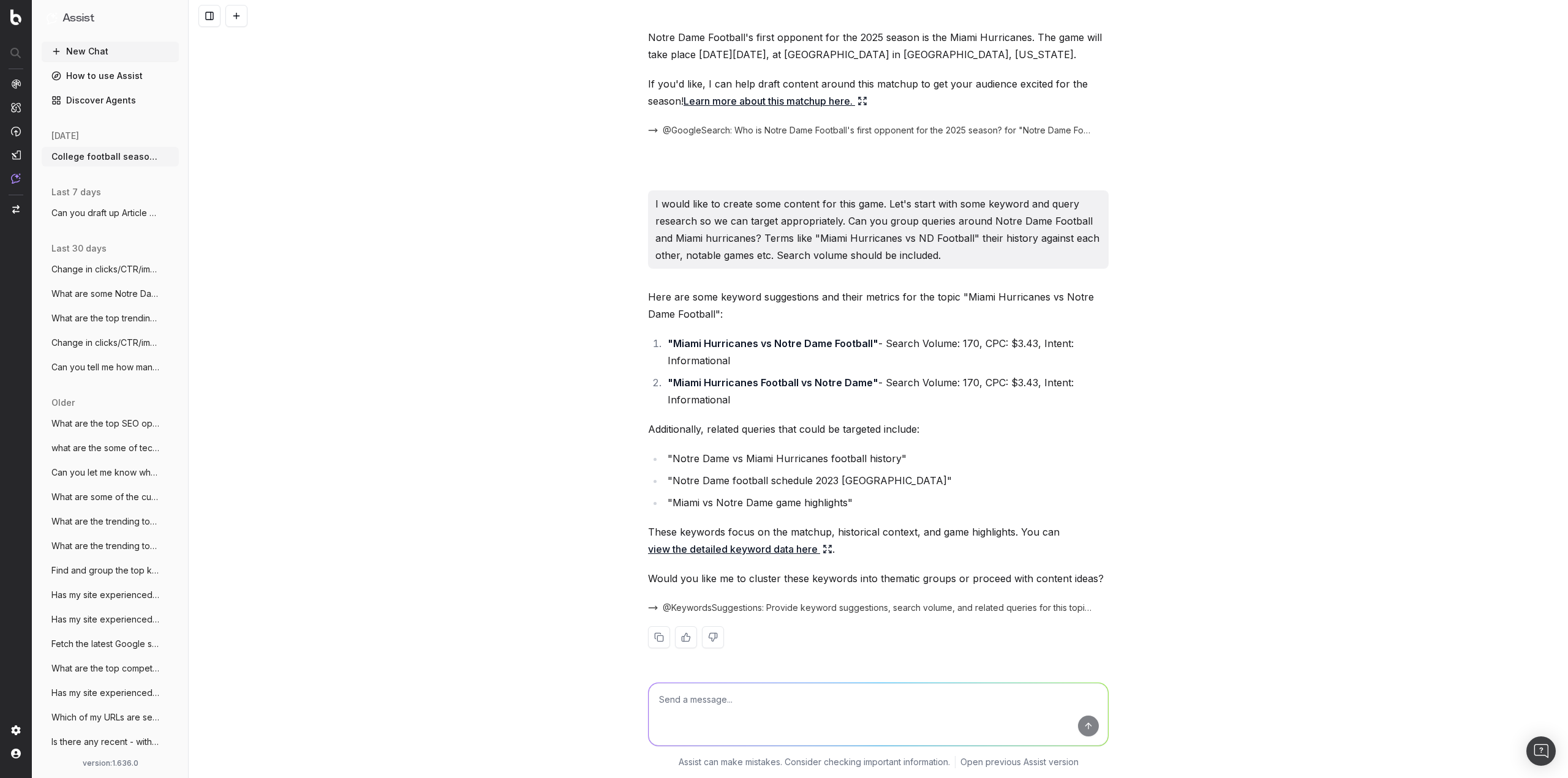
click at [757, 548] on link "view the detailed keyword data here" at bounding box center [740, 549] width 184 height 17
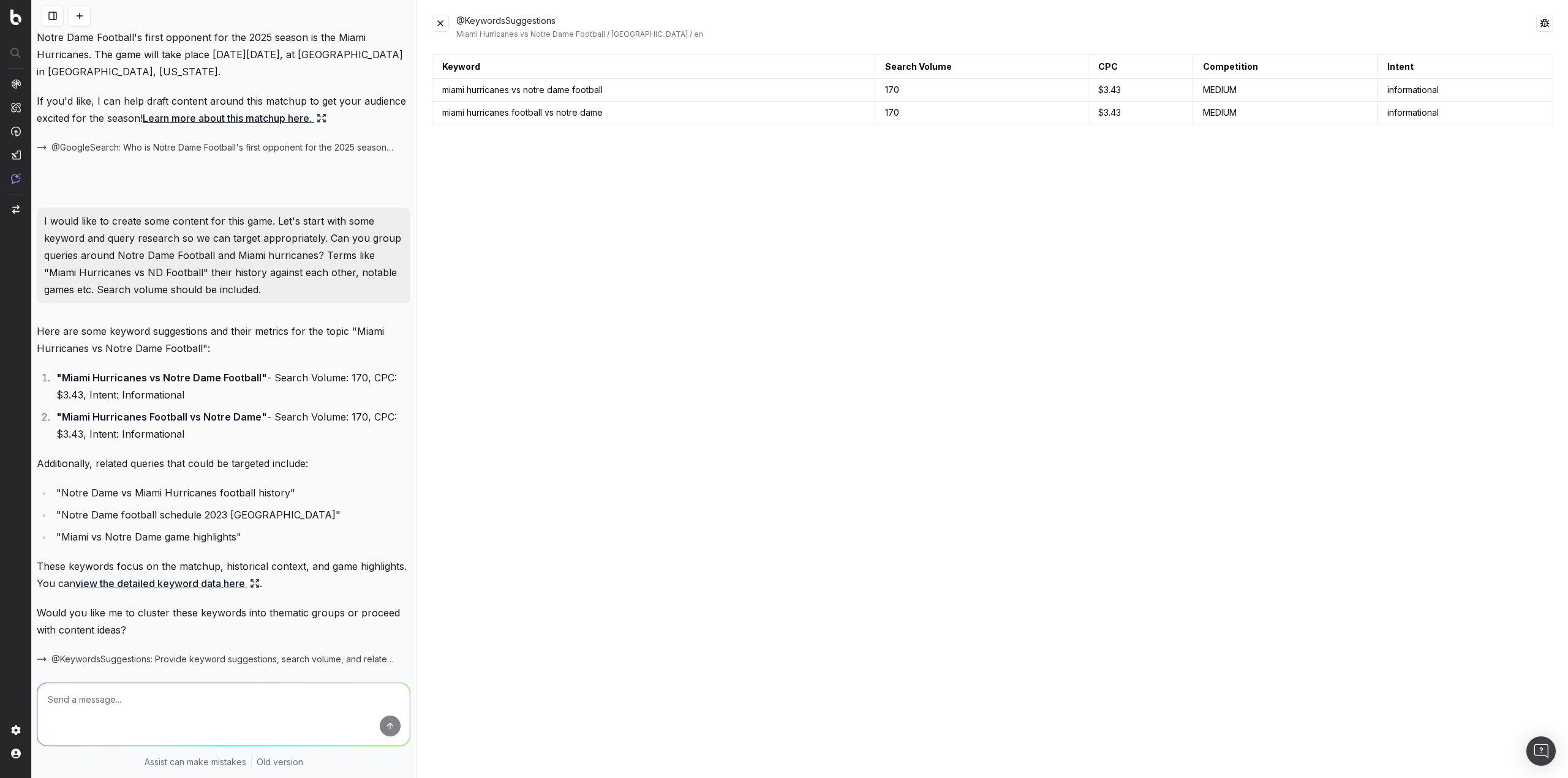
click at [439, 26] on button at bounding box center [441, 23] width 17 height 17
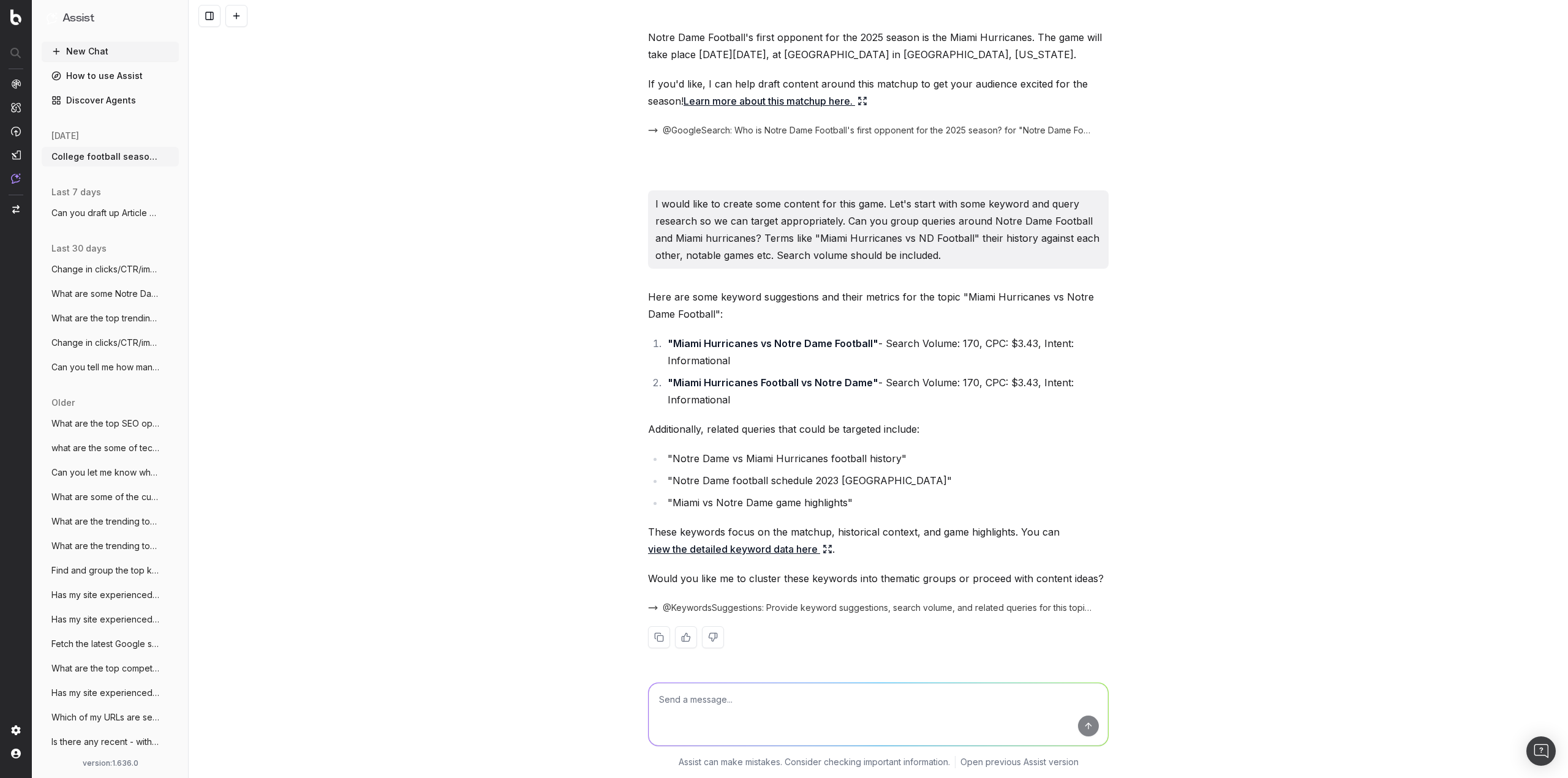
click at [845, 702] on textarea at bounding box center [879, 714] width 460 height 63
click at [846, 704] on textarea at bounding box center [879, 714] width 460 height 63
click at [165, 157] on icon "button" at bounding box center [170, 157] width 10 height 10
click at [238, 155] on icon at bounding box center [238, 157] width 10 height 10
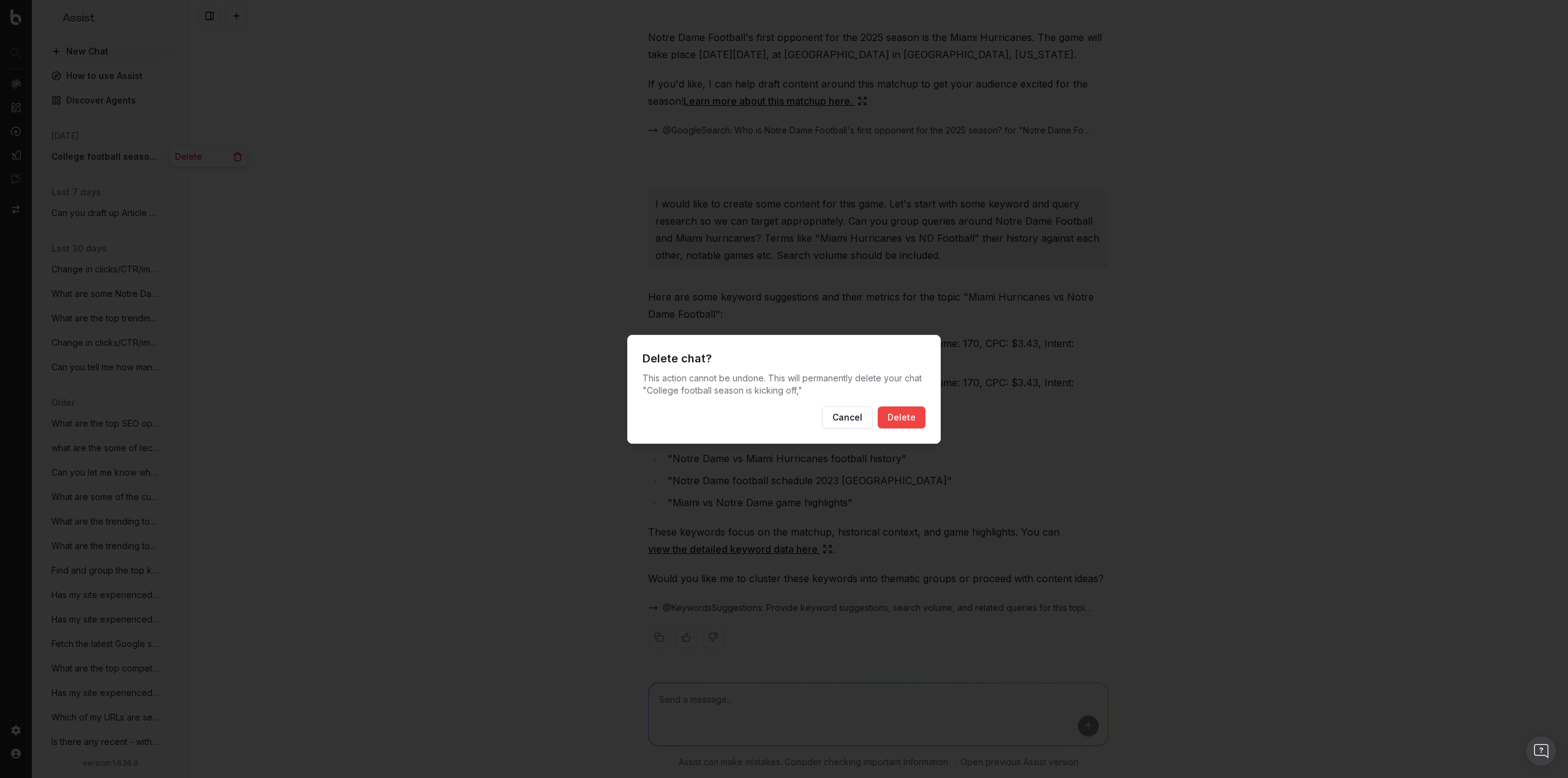
click at [900, 409] on button "Delete" at bounding box center [901, 418] width 48 height 22
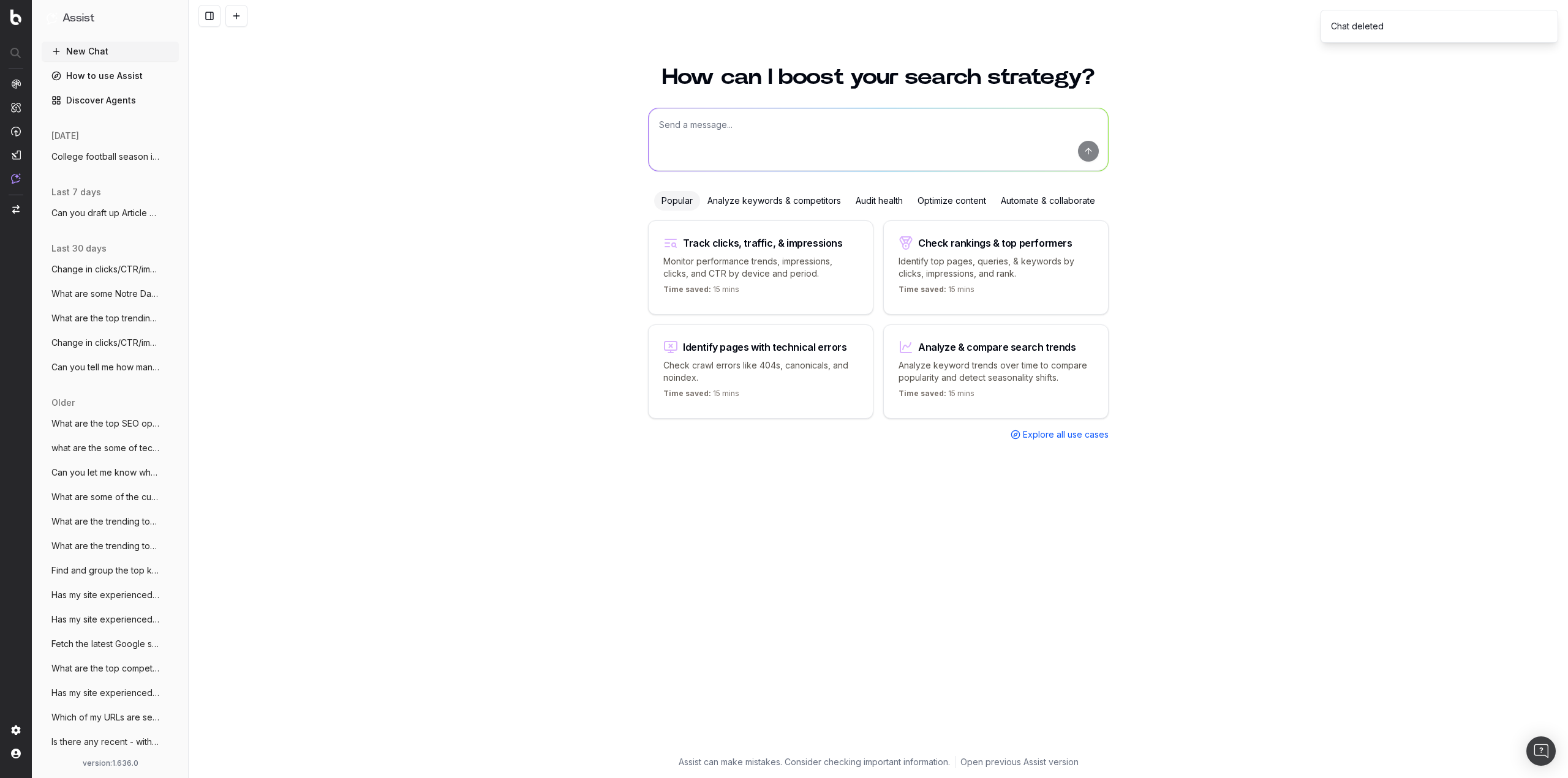
click at [744, 138] on textarea at bounding box center [879, 139] width 460 height 63
click at [852, 133] on textarea at bounding box center [879, 139] width 460 height 63
click at [936, 121] on textarea "I need to craft some content for my Notre Dame Football fan website. Let's firs…" at bounding box center [879, 139] width 460 height 63
click at [329, 558] on div "How can I boost your search strategy? I need to craft some content for my Notre…" at bounding box center [878, 414] width 1379 height 726
click at [828, 138] on textarea "I need to craft some content for my Notre Dame Football fan website - [DOMAIN_N…" at bounding box center [879, 139] width 460 height 63
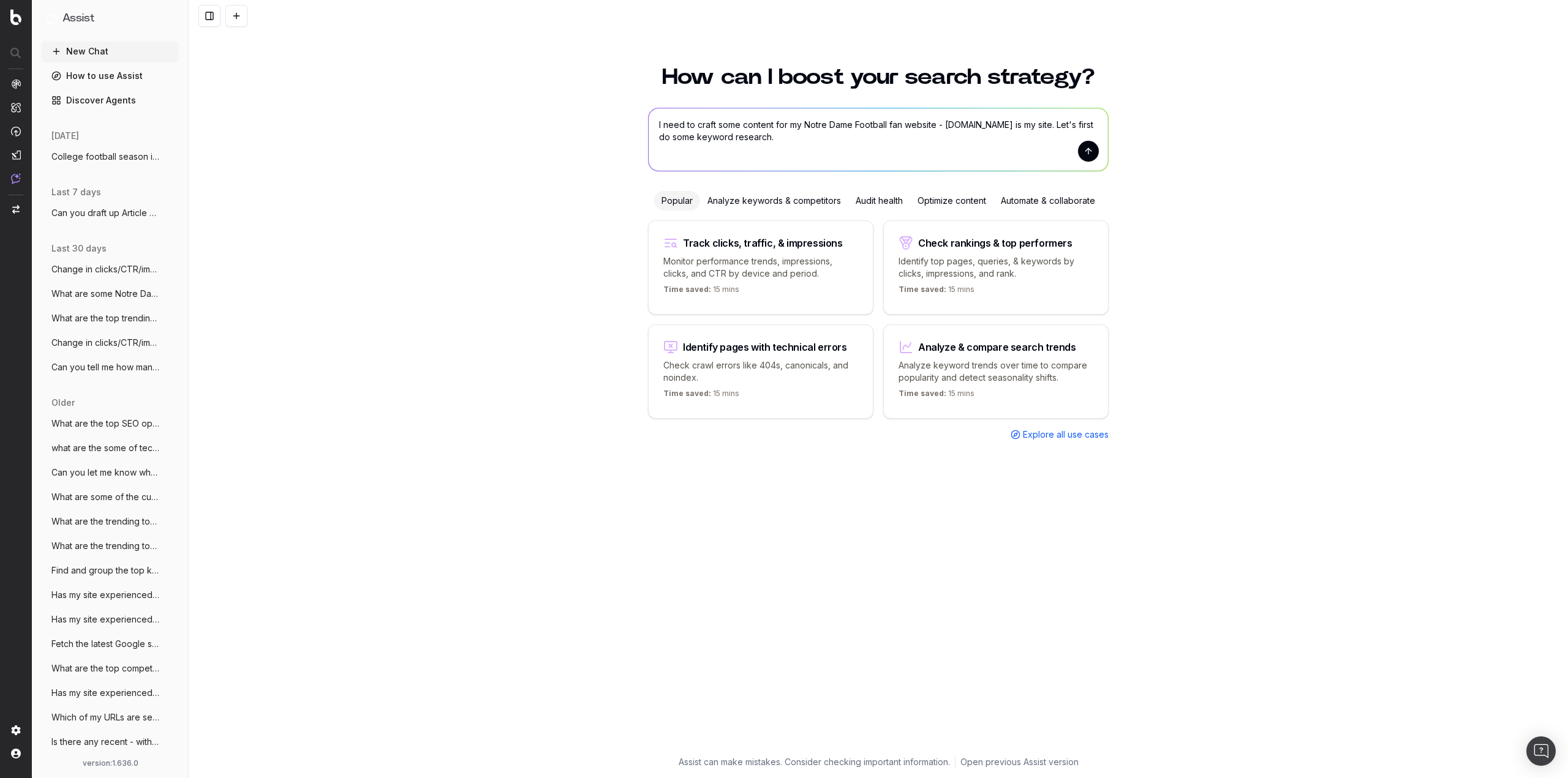
click at [828, 151] on textarea "I need to craft some content for my Notre Dame Football fan website - [DOMAIN_N…" at bounding box center [879, 139] width 460 height 63
type textarea "I need to craft some content for my Notre Dame Football fan website - [DOMAIN_N…"
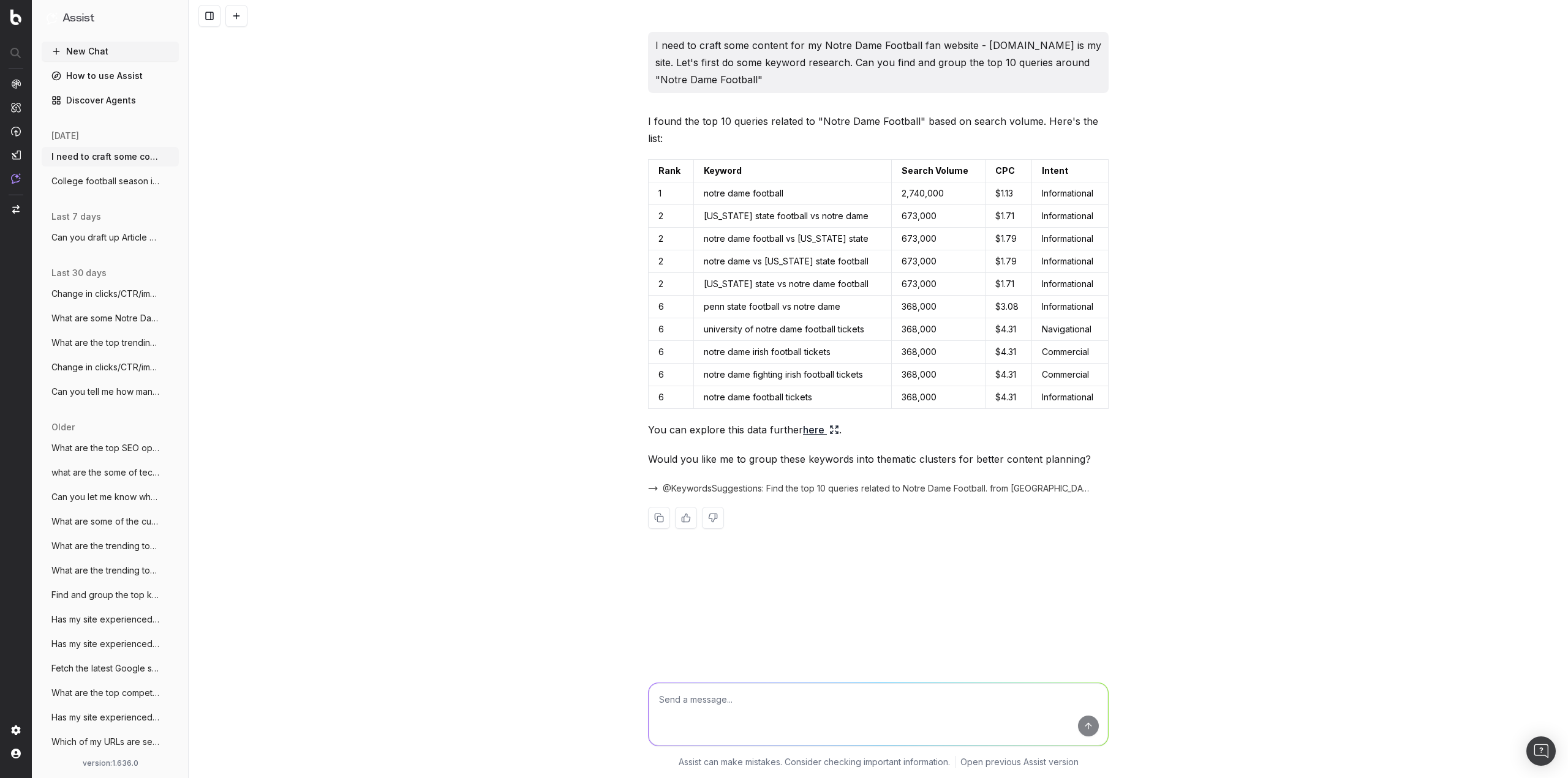
click at [870, 707] on textarea at bounding box center [879, 714] width 460 height 63
type textarea "Can you narrow down this list on trends that are relevant currently - much of t…"
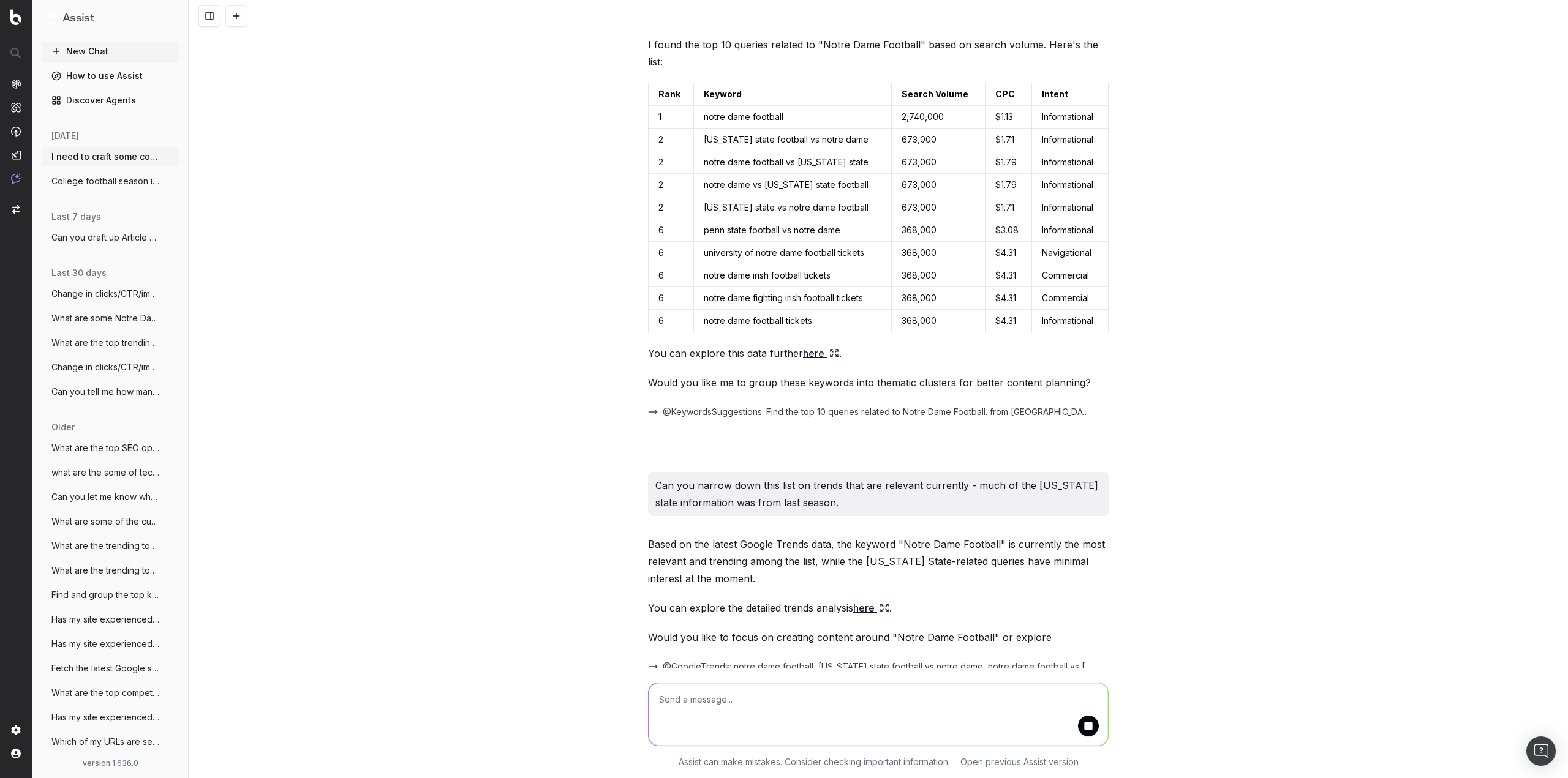
scroll to position [135, 0]
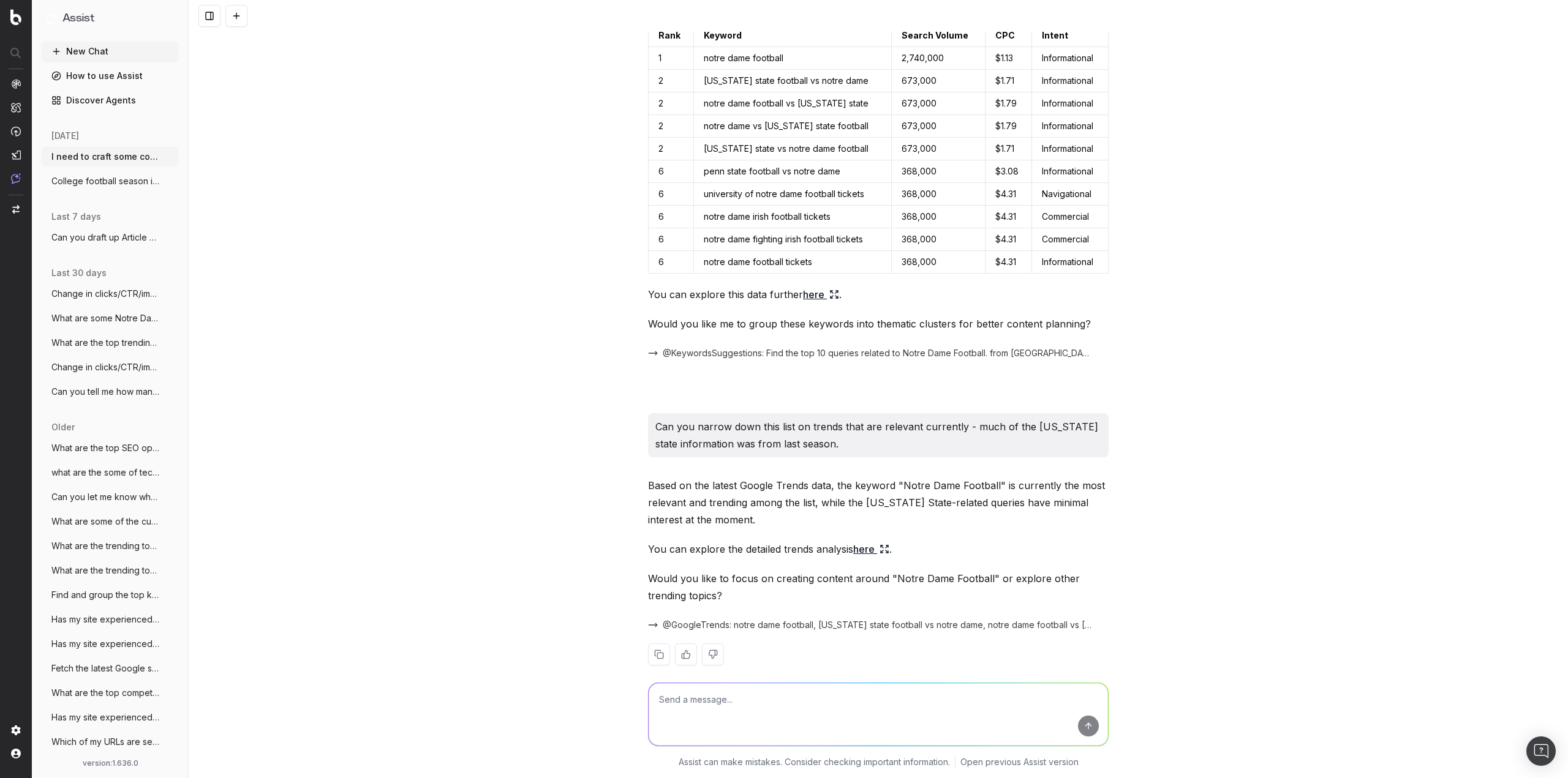
click at [415, 375] on div "I need to craft some content for my Notre Dame Football fan website - [DOMAIN_N…" at bounding box center [878, 389] width 1379 height 778
click at [868, 540] on link "here" at bounding box center [871, 549] width 36 height 17
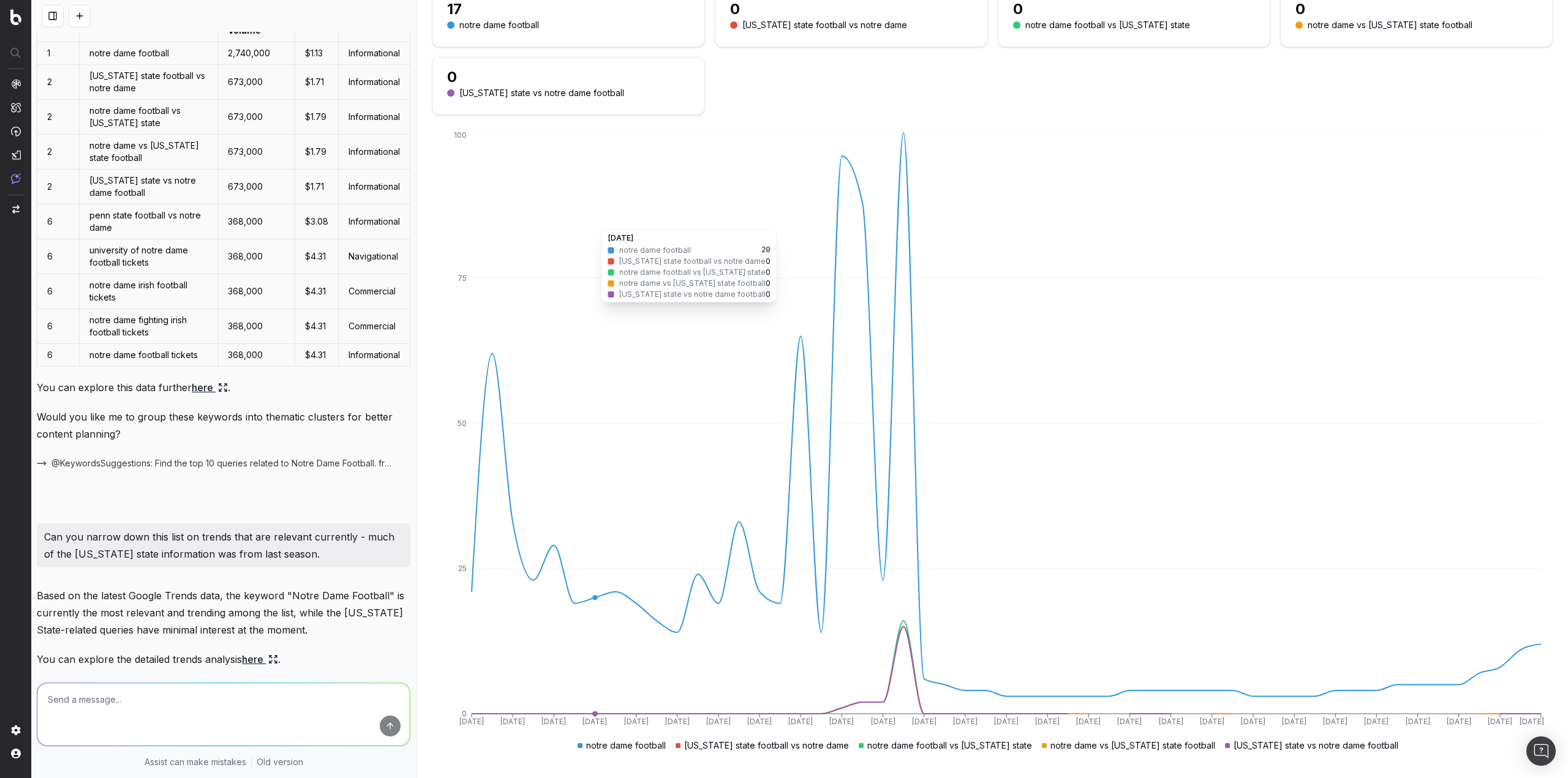
scroll to position [0, 0]
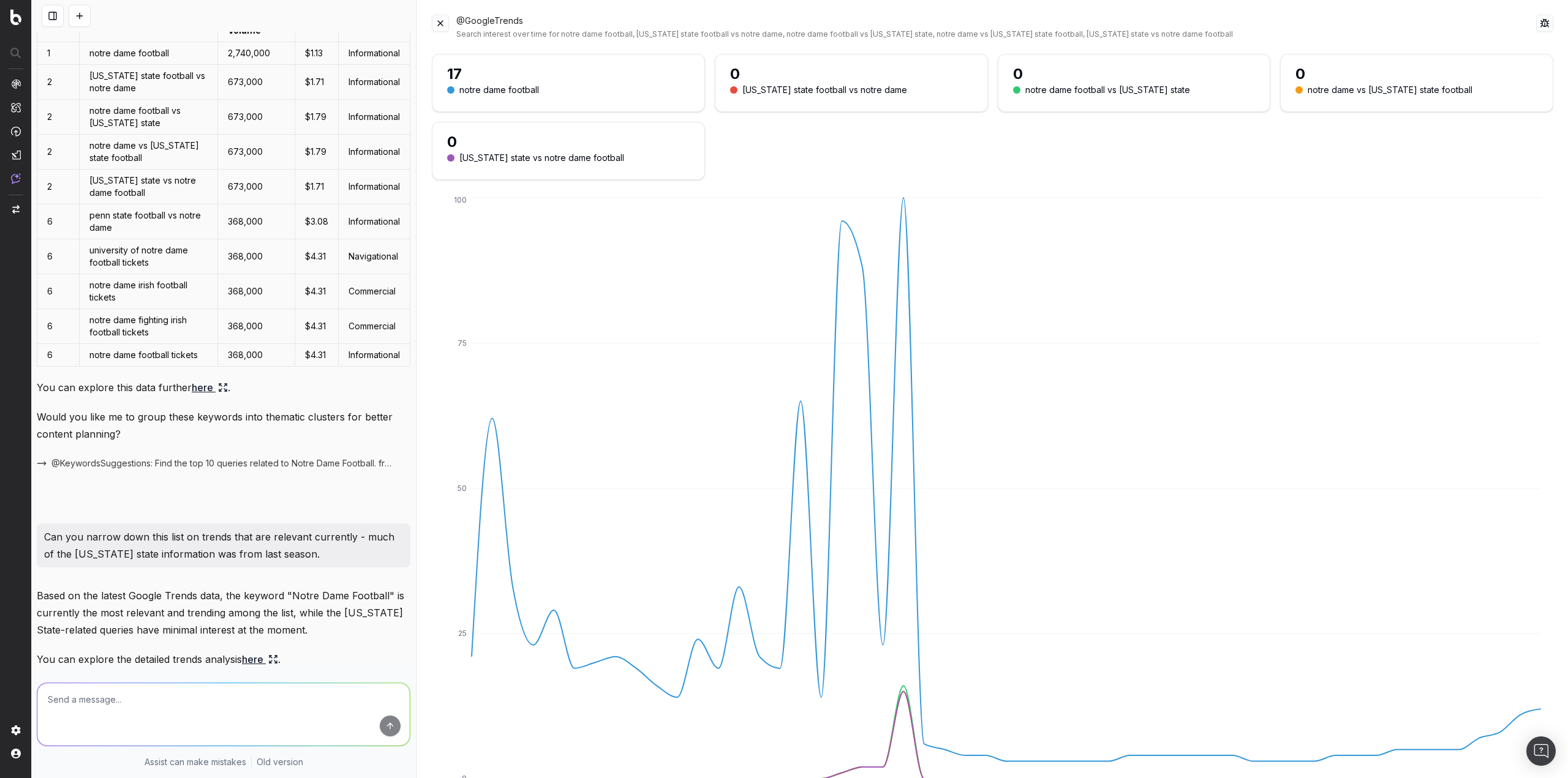
click at [443, 25] on button at bounding box center [441, 23] width 17 height 17
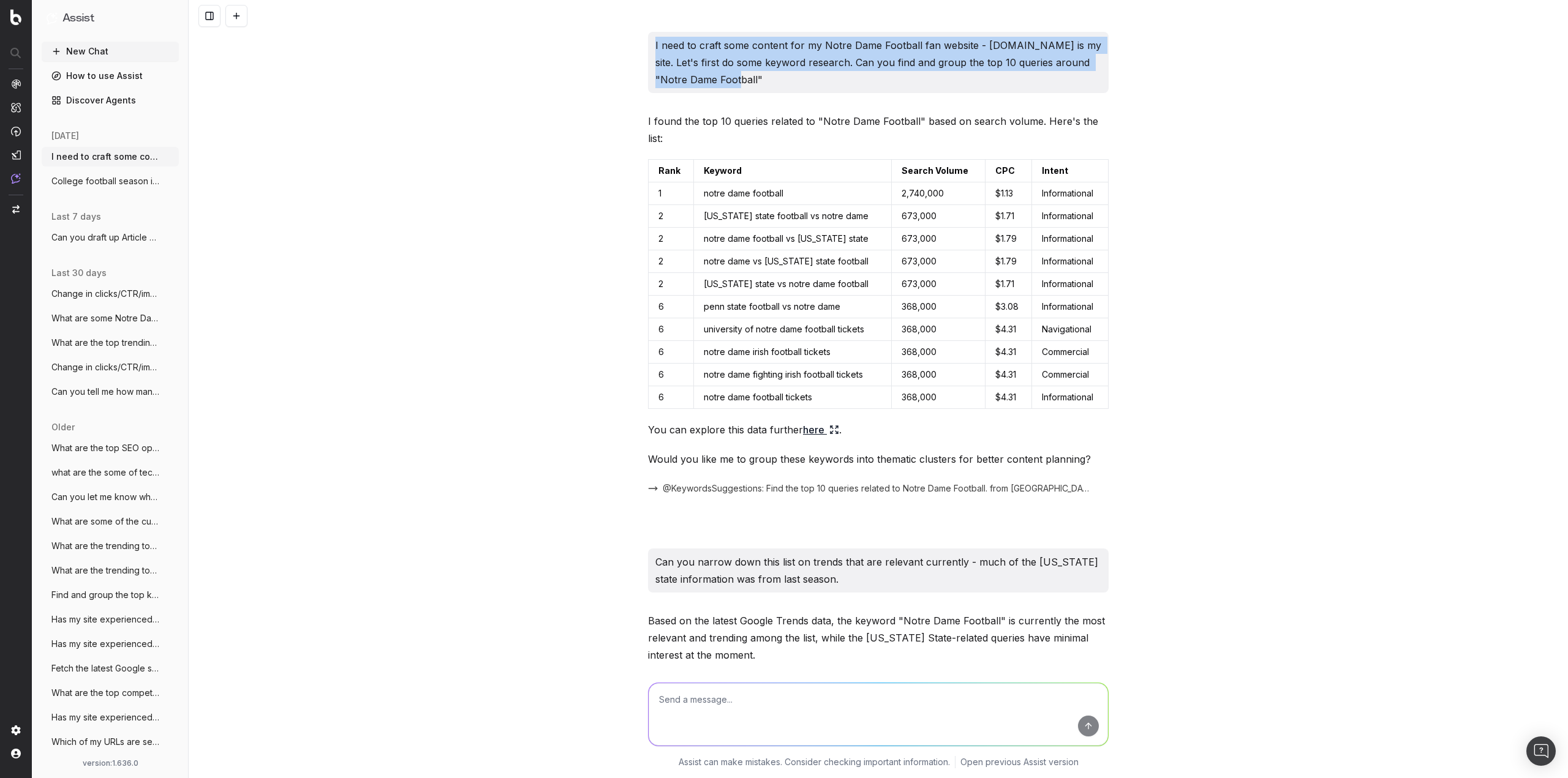
drag, startPoint x: 746, startPoint y: 85, endPoint x: 649, endPoint y: 51, distance: 102.8
click at [649, 51] on div "I need to craft some content for my Notre Dame Football fan website - [DOMAIN_N…" at bounding box center [879, 63] width 461 height 61
copy p "I need to craft some content for my Notre Dame Football fan website - [DOMAIN_N…"
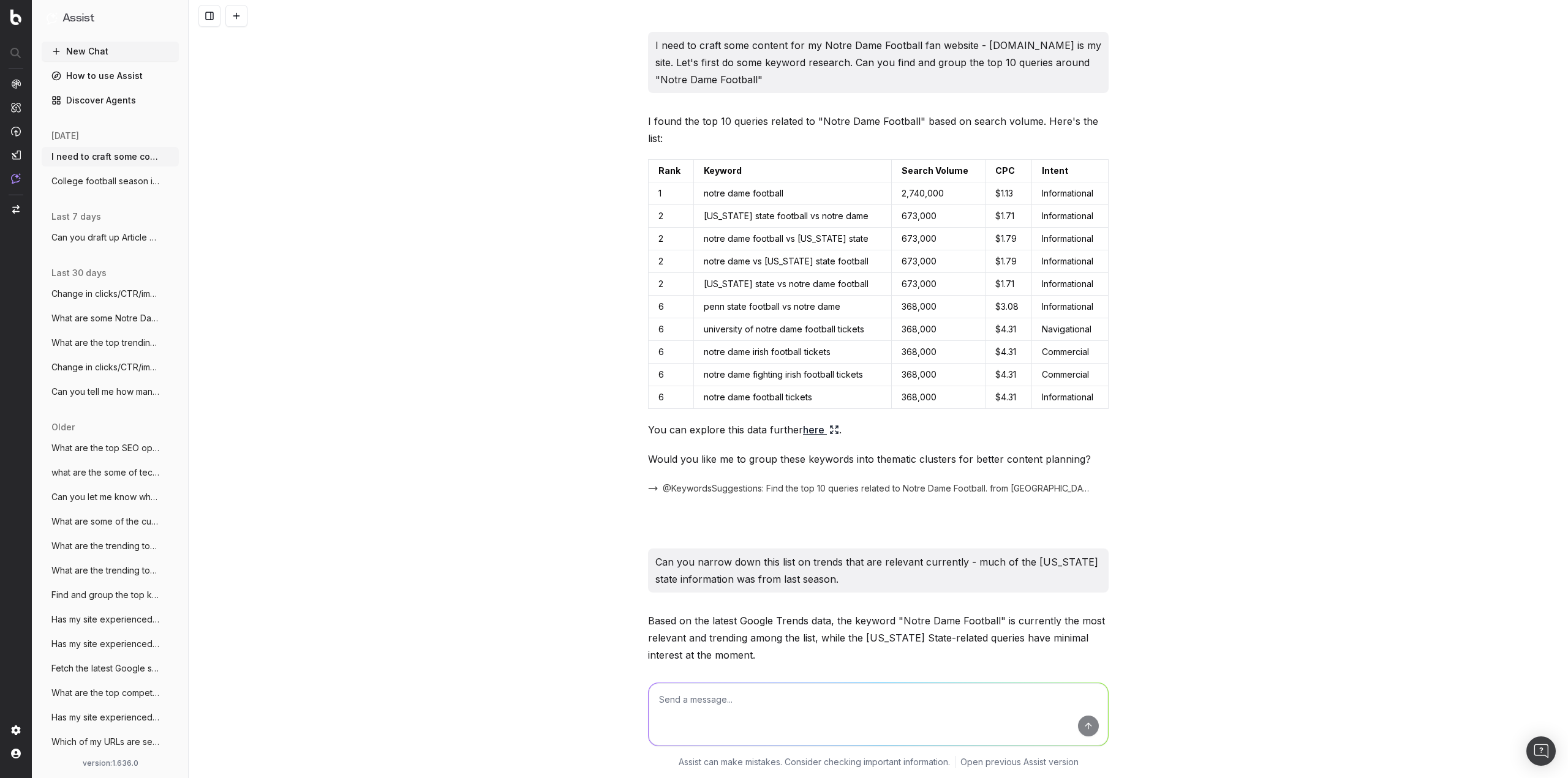
click at [269, 136] on div "I need to craft some content for my Notre Dame Football fan website - [DOMAIN_N…" at bounding box center [878, 389] width 1379 height 778
click at [165, 160] on icon "button" at bounding box center [170, 157] width 10 height 10
click at [230, 157] on div "Delete" at bounding box center [209, 157] width 77 height 20
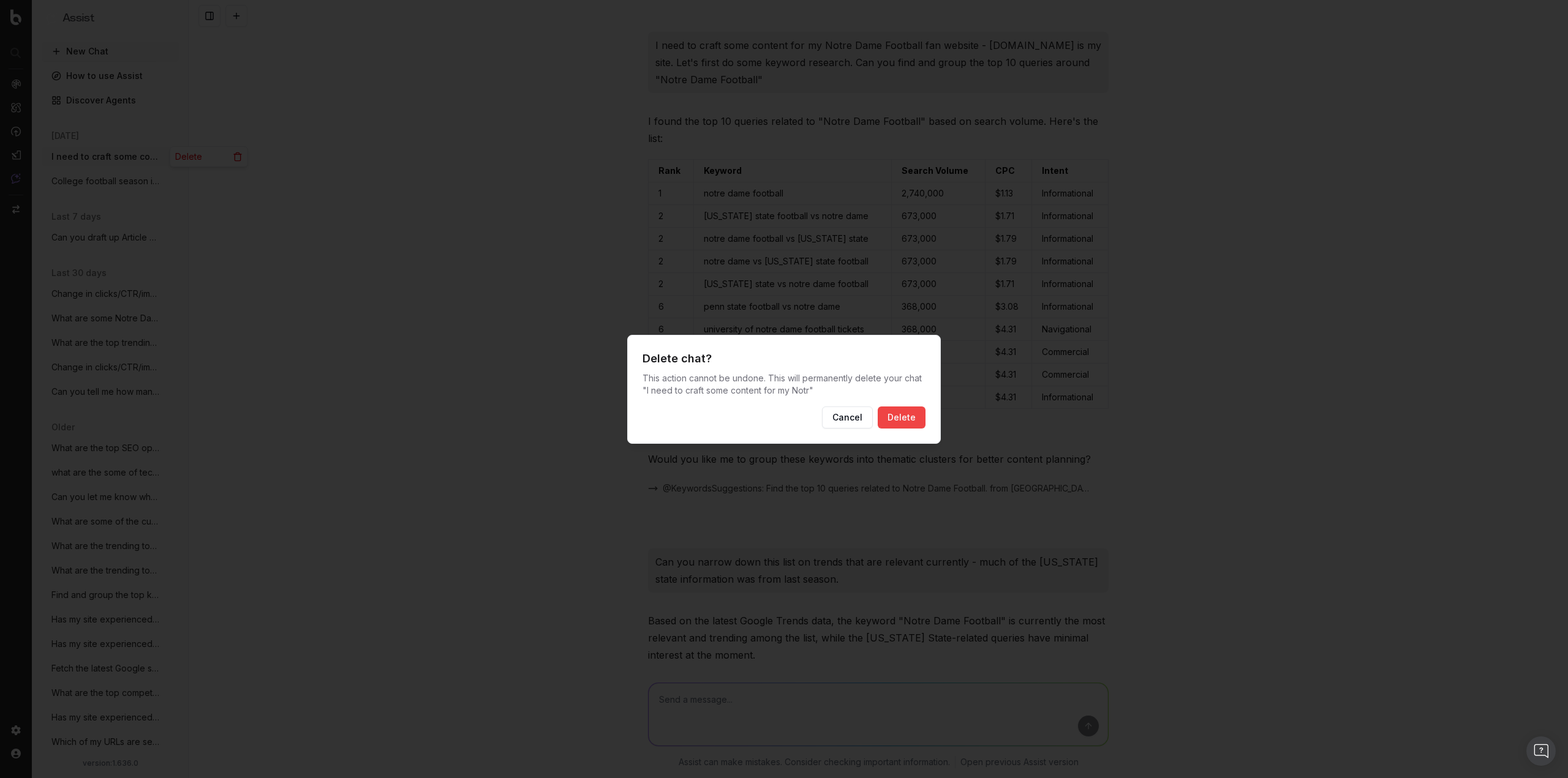
click at [900, 415] on button "Delete" at bounding box center [901, 418] width 48 height 22
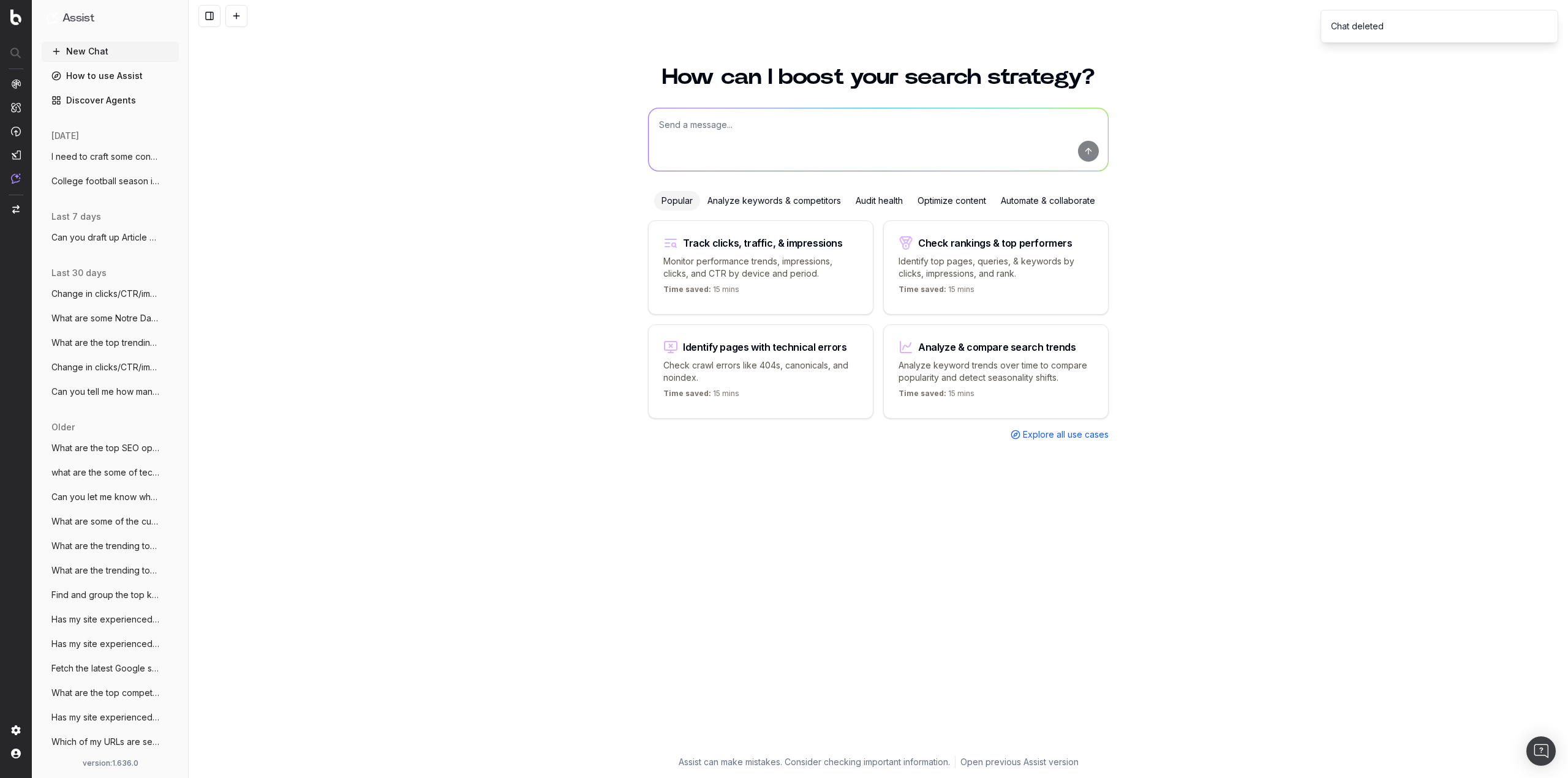
click at [358, 161] on div "How can I boost your search strategy? Popular Analyze keywords & competitors Au…" at bounding box center [878, 414] width 1379 height 726
click at [245, 15] on button at bounding box center [237, 16] width 22 height 22
click at [768, 139] on textarea at bounding box center [879, 139] width 460 height 63
paste textarea "I need to craft some content for my Notre Dame Football fan website - [DOMAIN_N…"
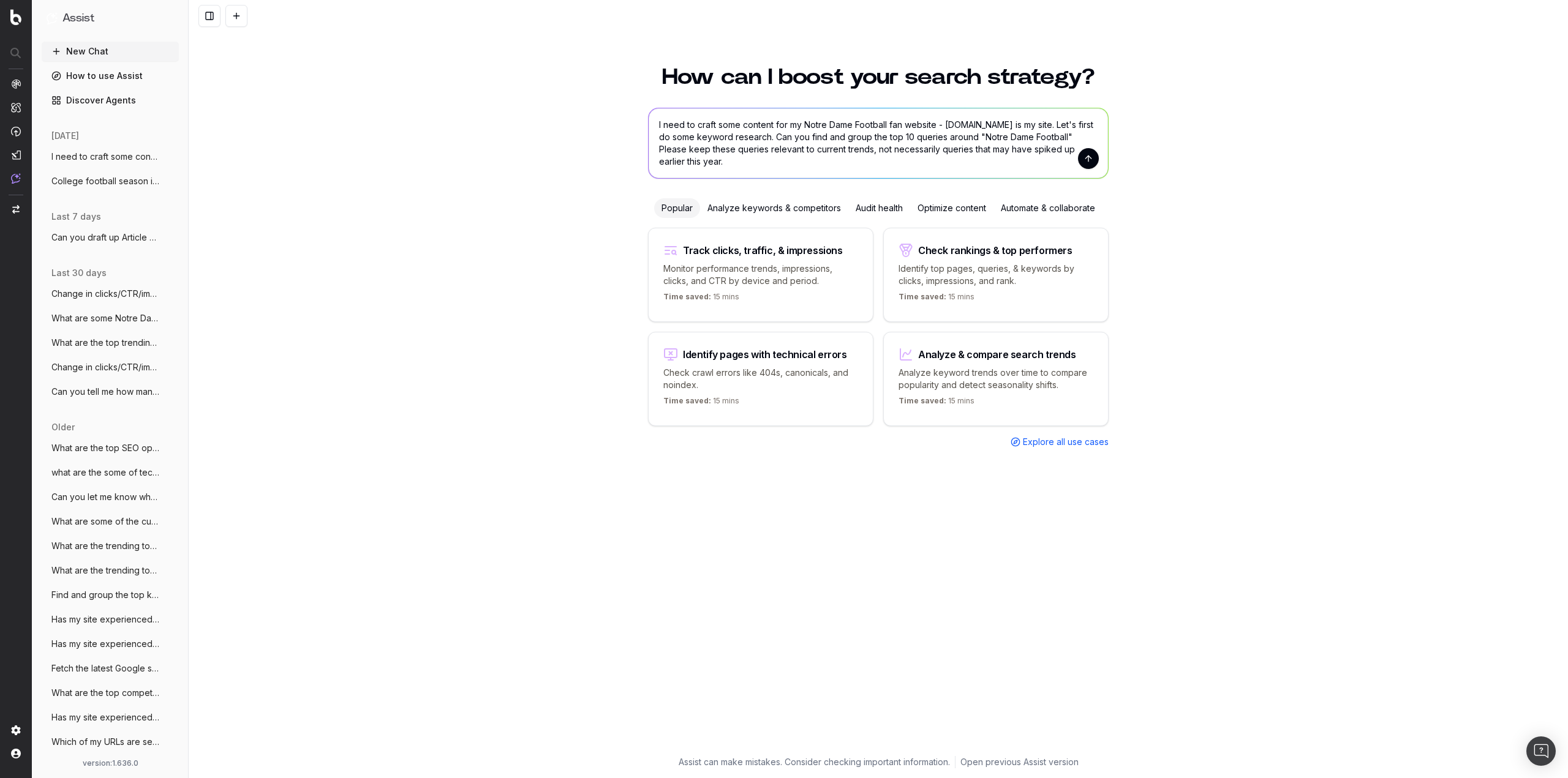
type textarea "I need to craft some content for my Notre Dame Football fan website - [DOMAIN_N…"
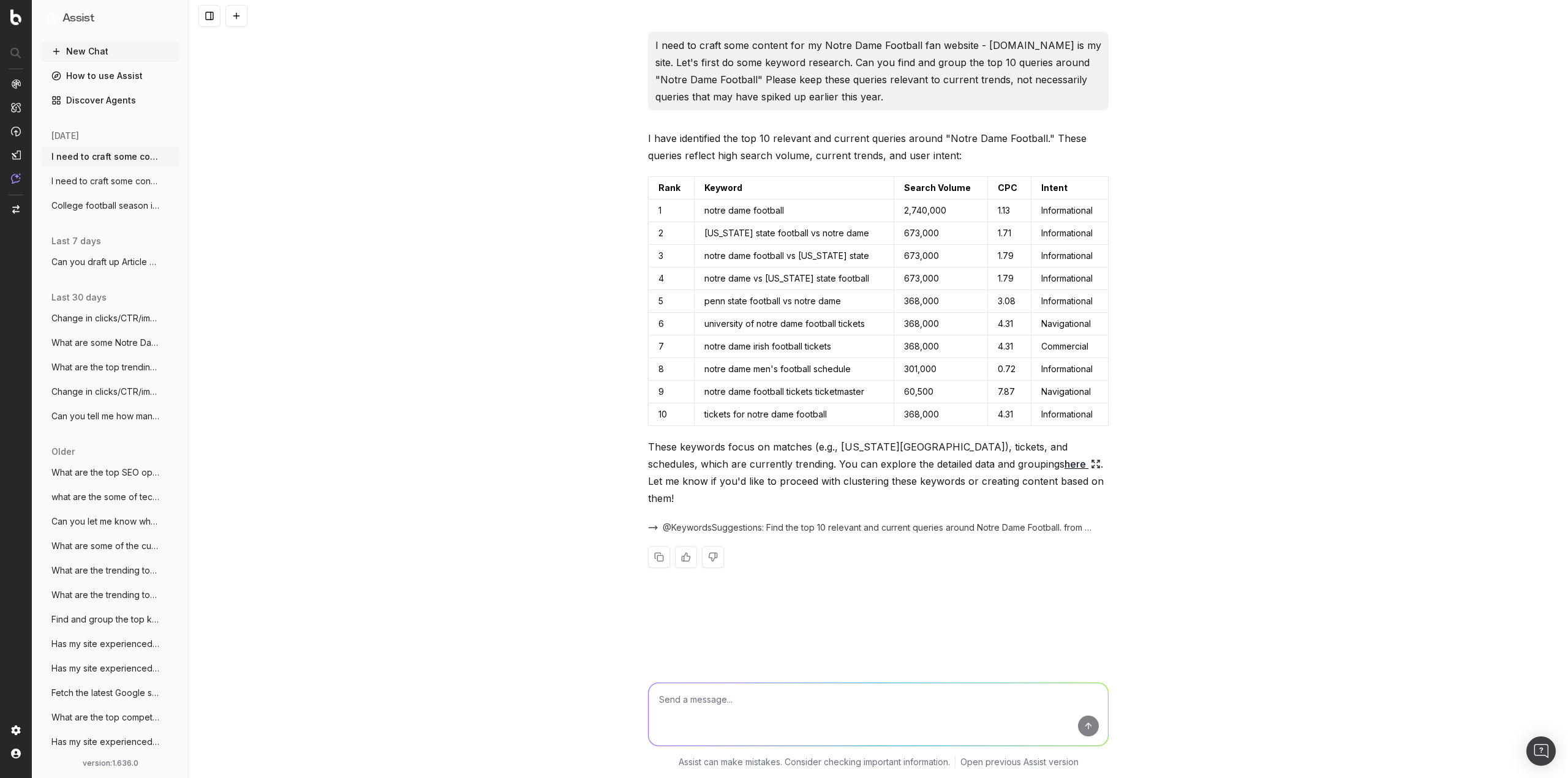
click at [353, 341] on div "I need to craft some content for my Notre Dame Football fan website - [DOMAIN_N…" at bounding box center [878, 389] width 1379 height 778
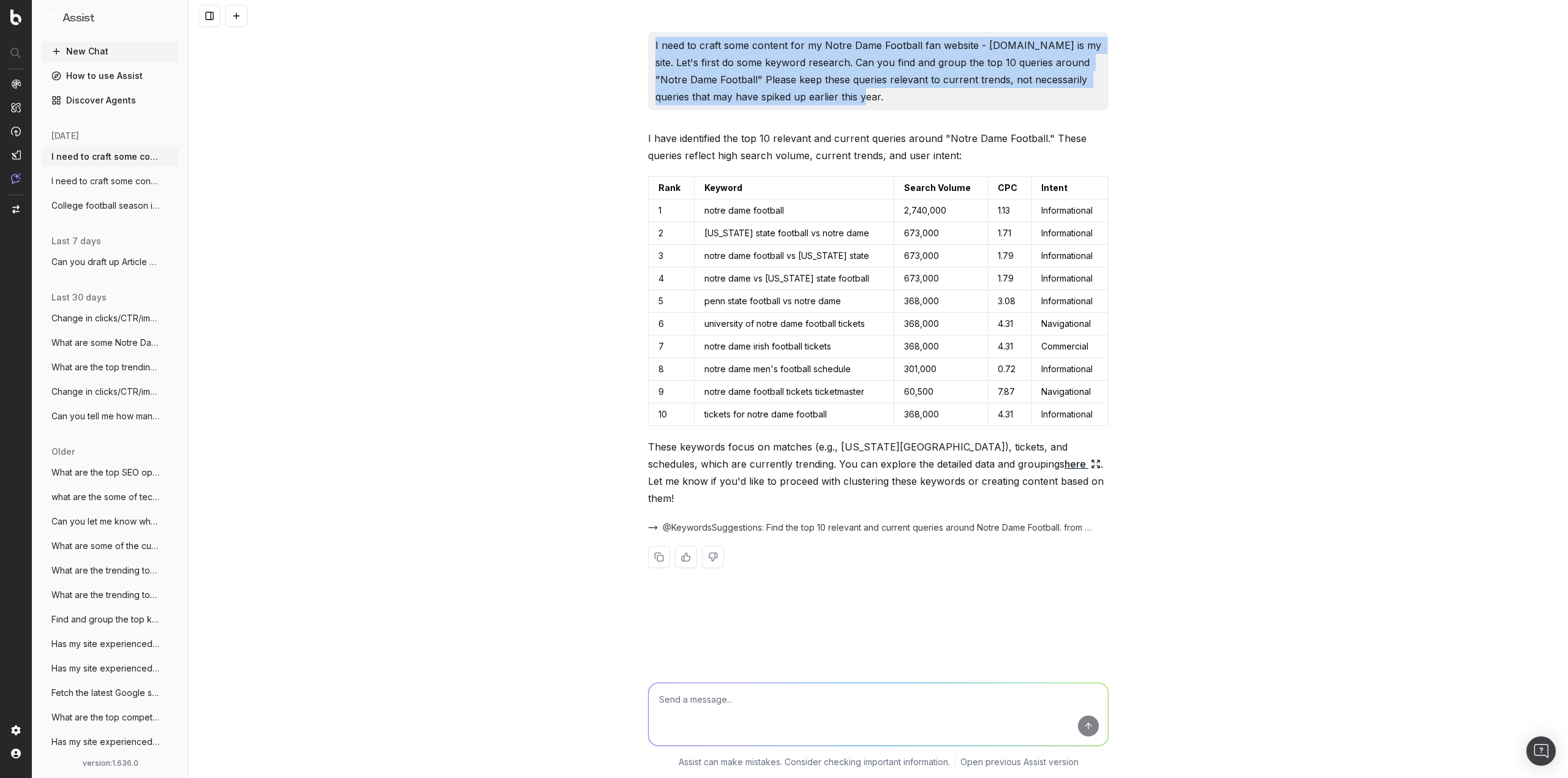
drag, startPoint x: 732, startPoint y: 81, endPoint x: 646, endPoint y: 52, distance: 90.8
click at [646, 52] on div "I need to craft some content for my Notre Dame Football fan website - [DOMAIN_N…" at bounding box center [878, 309] width 470 height 556
copy p "I need to craft some content for my Notre Dame Football fan website - [DOMAIN_N…"
click at [165, 155] on icon "button" at bounding box center [170, 157] width 10 height 10
click at [241, 154] on icon at bounding box center [238, 157] width 10 height 10
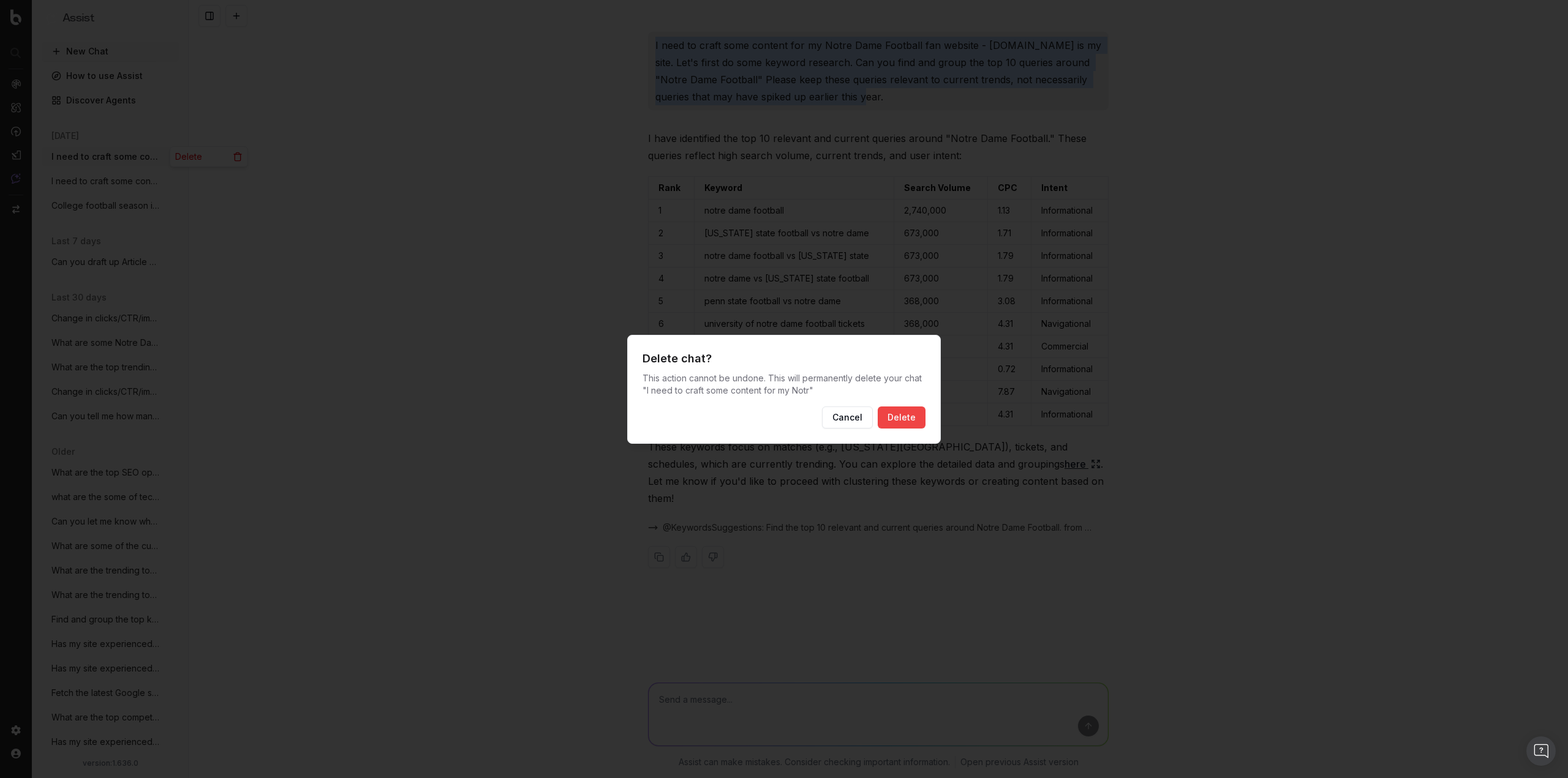
drag, startPoint x: 919, startPoint y: 419, endPoint x: 433, endPoint y: 173, distance: 544.7
click at [917, 419] on button "Delete" at bounding box center [901, 418] width 48 height 22
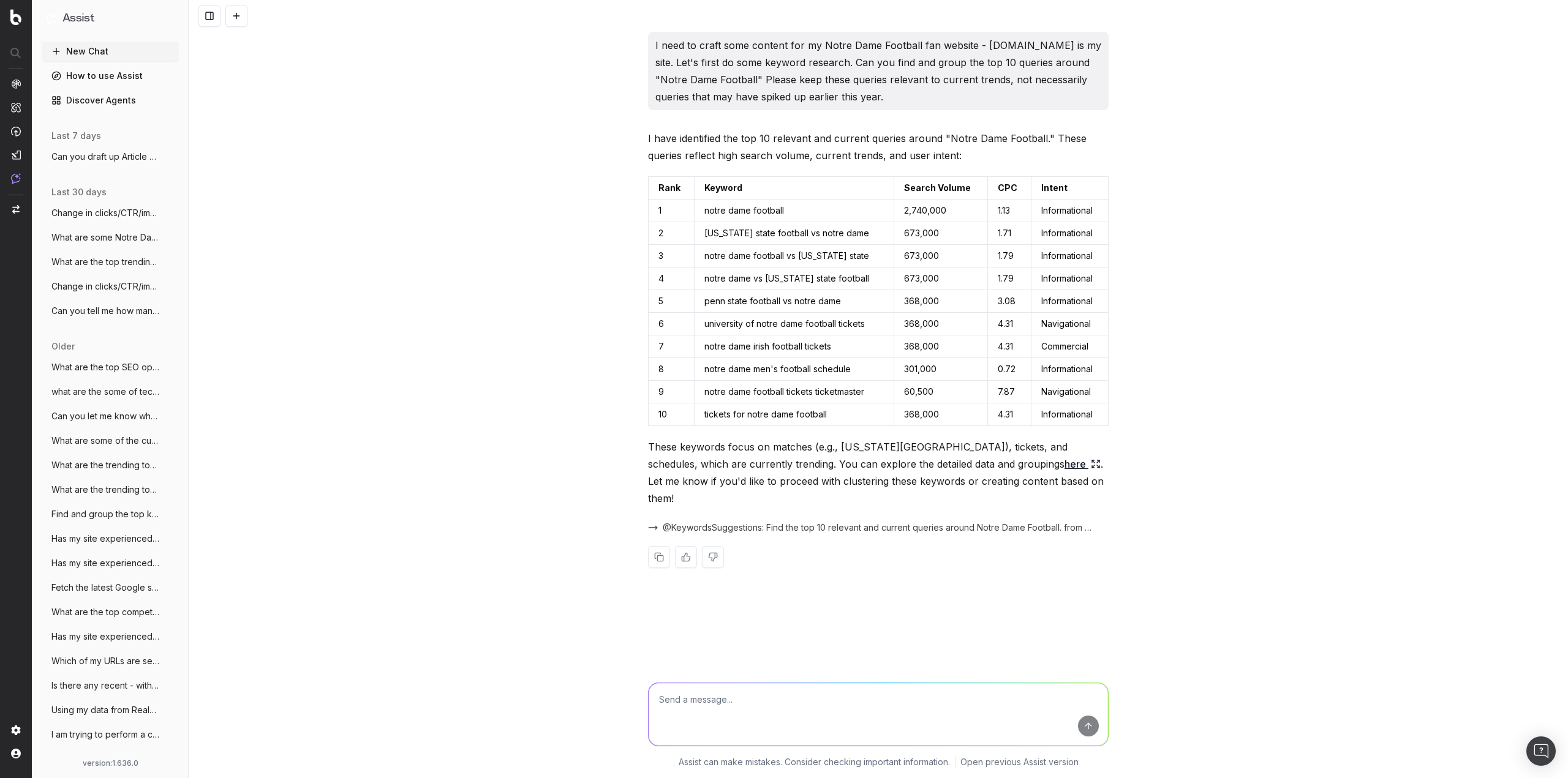
drag, startPoint x: 317, startPoint y: 610, endPoint x: 518, endPoint y: 652, distance: 205.3
click at [319, 610] on div "I need to craft some content for my Notre Dame Football fan website - [DOMAIN_N…" at bounding box center [878, 389] width 1379 height 778
click at [97, 52] on button "New Chat" at bounding box center [110, 52] width 137 height 20
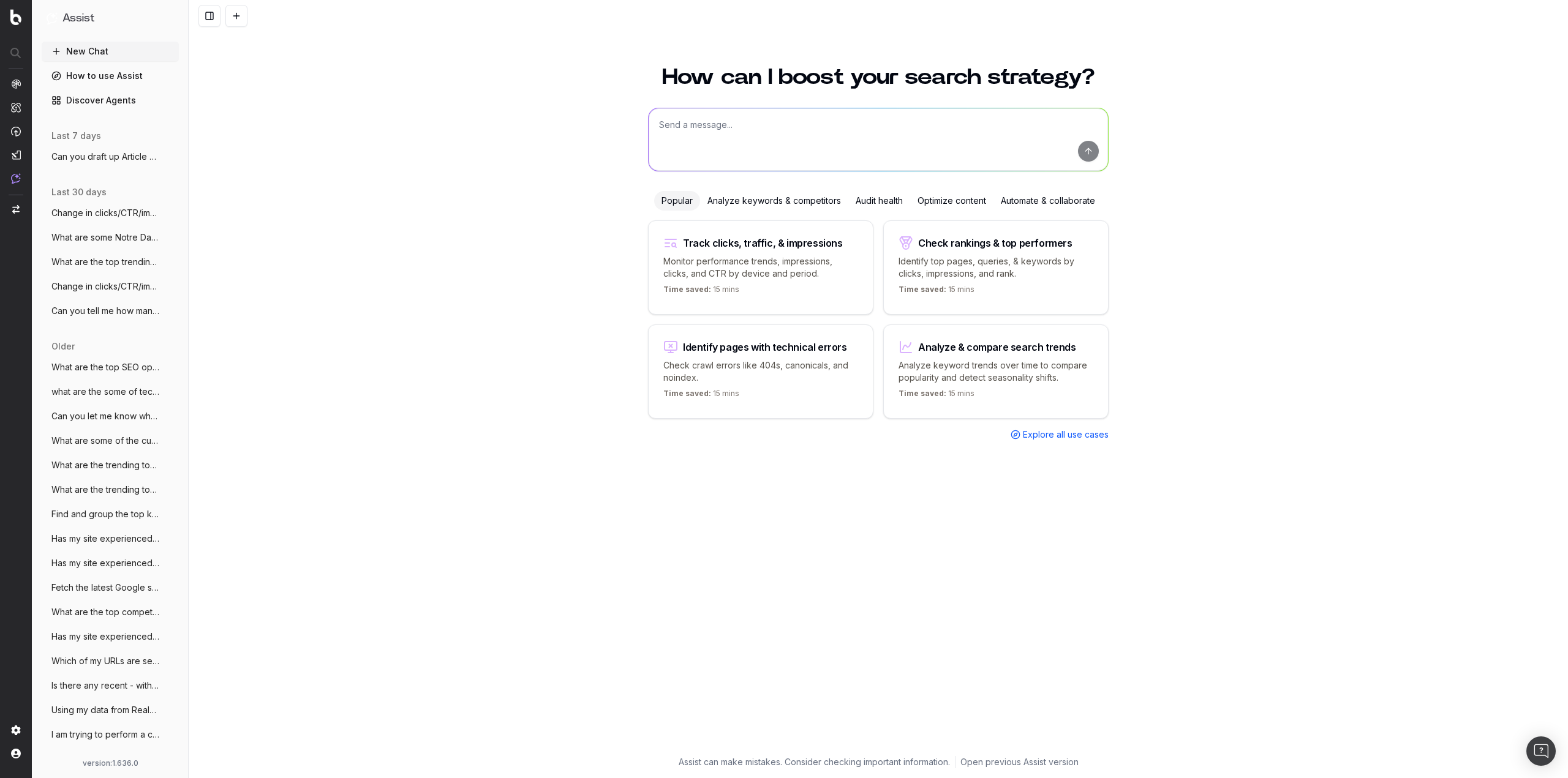
click at [799, 120] on textarea at bounding box center [879, 139] width 460 height 63
paste textarea "I need to craft some content for my Notre Dame Football fan website - [DOMAIN_N…"
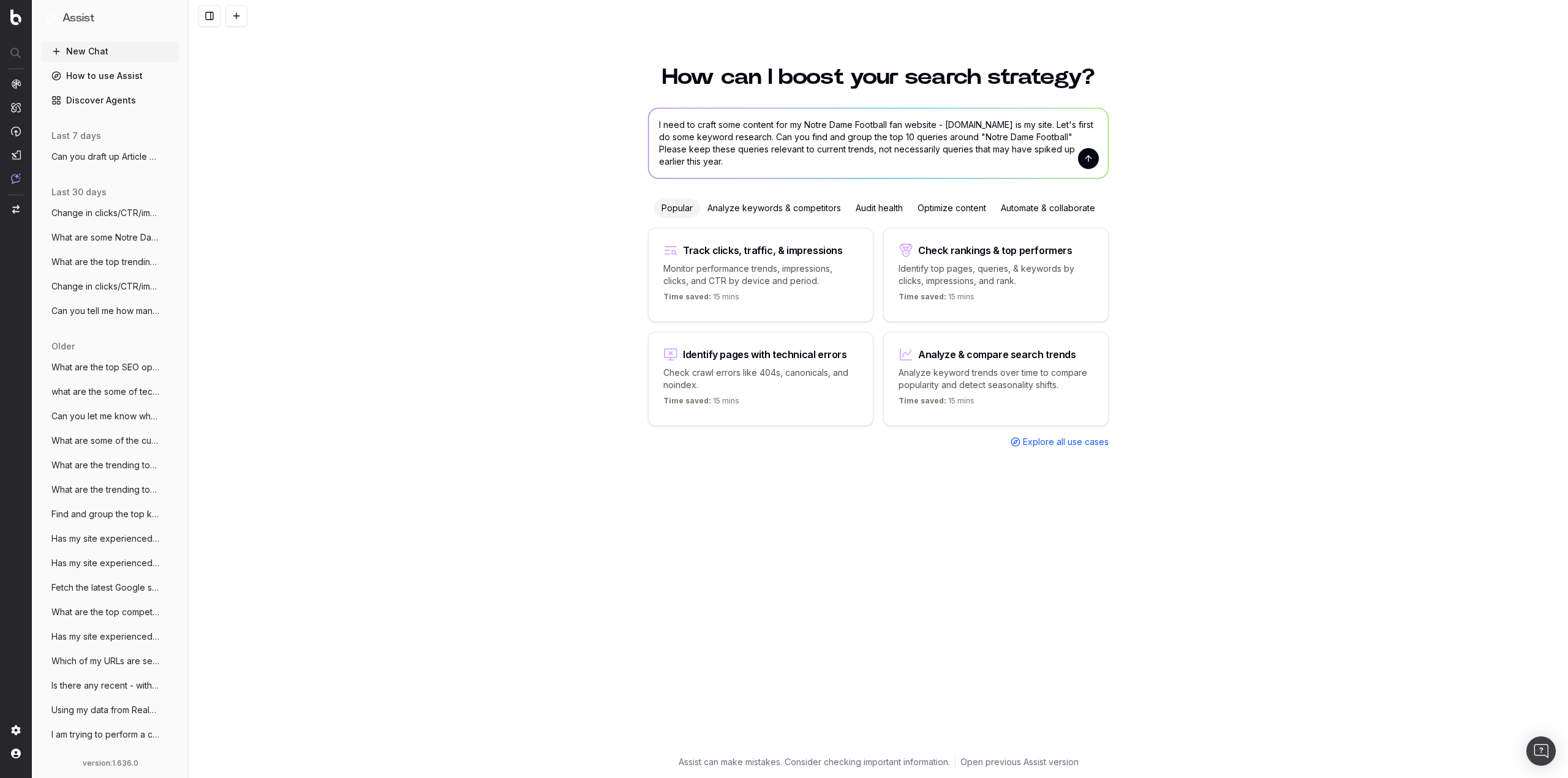
drag, startPoint x: 872, startPoint y: 135, endPoint x: 901, endPoint y: 135, distance: 29.0
click at [901, 135] on textarea "I need to craft some content for my Notre Dame Football fan website - [DOMAIN_N…" at bounding box center [879, 143] width 460 height 70
drag, startPoint x: 1053, startPoint y: 137, endPoint x: 1056, endPoint y: 177, distance: 40.1
click at [1056, 177] on textarea "I need to craft some content for my Notre Dame Football fan website - uhnd.com …" at bounding box center [879, 143] width 460 height 70
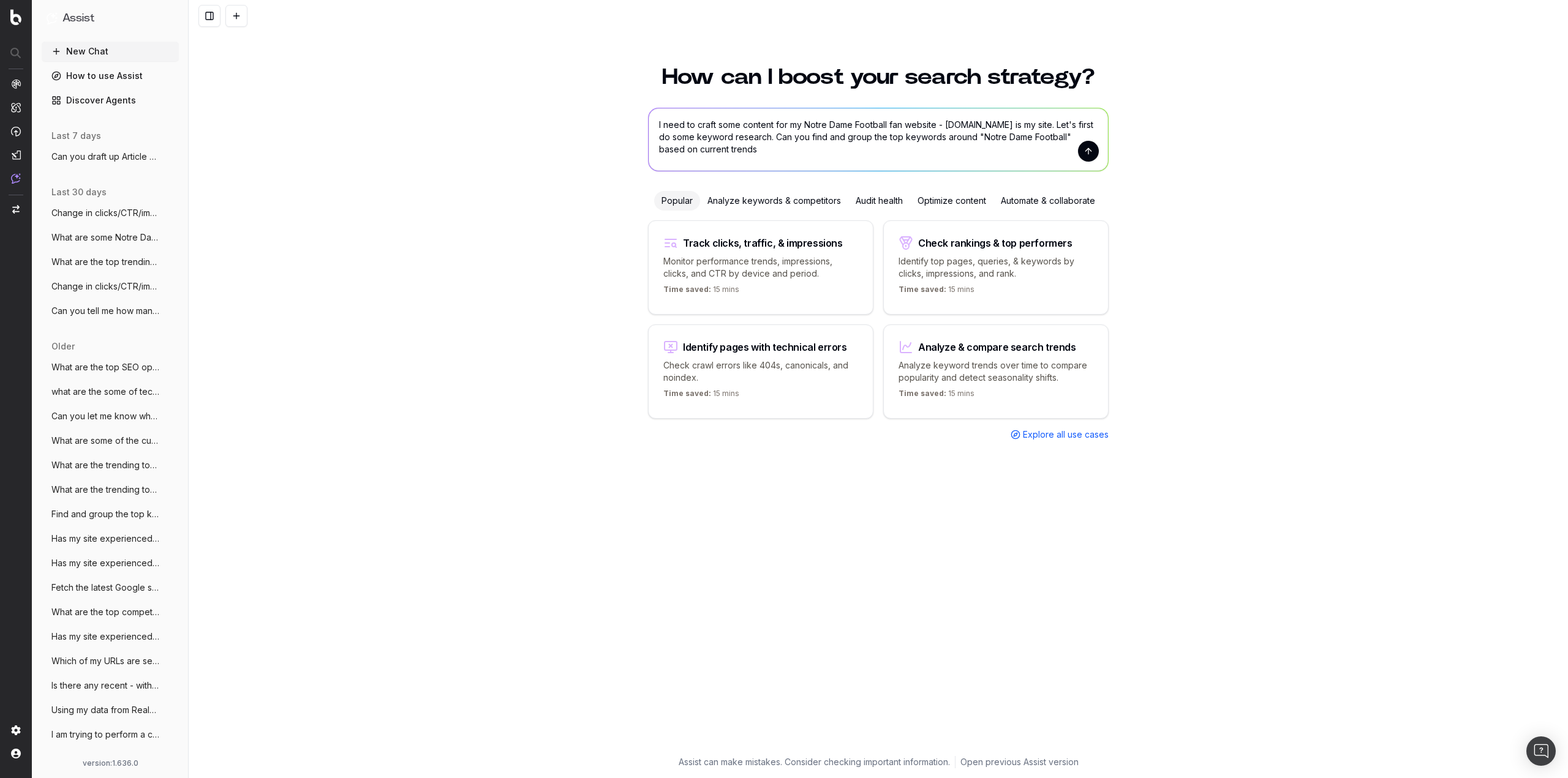
type textarea "I need to craft some content for my Notre Dame Football fan website - uhnd.com …"
